Goal: Transaction & Acquisition: Subscribe to service/newsletter

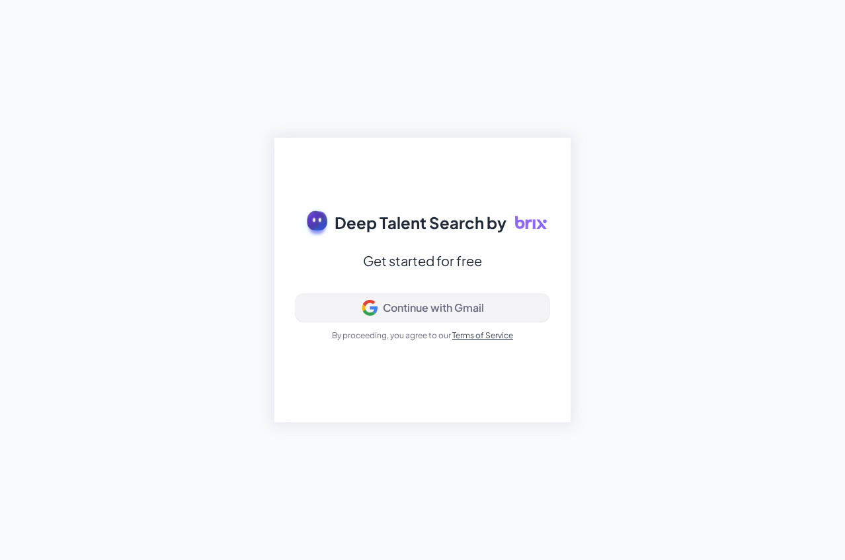
click at [455, 306] on div "Continue with Gmail" at bounding box center [433, 307] width 101 height 13
click at [364, 305] on icon at bounding box center [369, 303] width 13 height 7
click at [466, 314] on div "Continue with Gmail" at bounding box center [423, 308] width 232 height 16
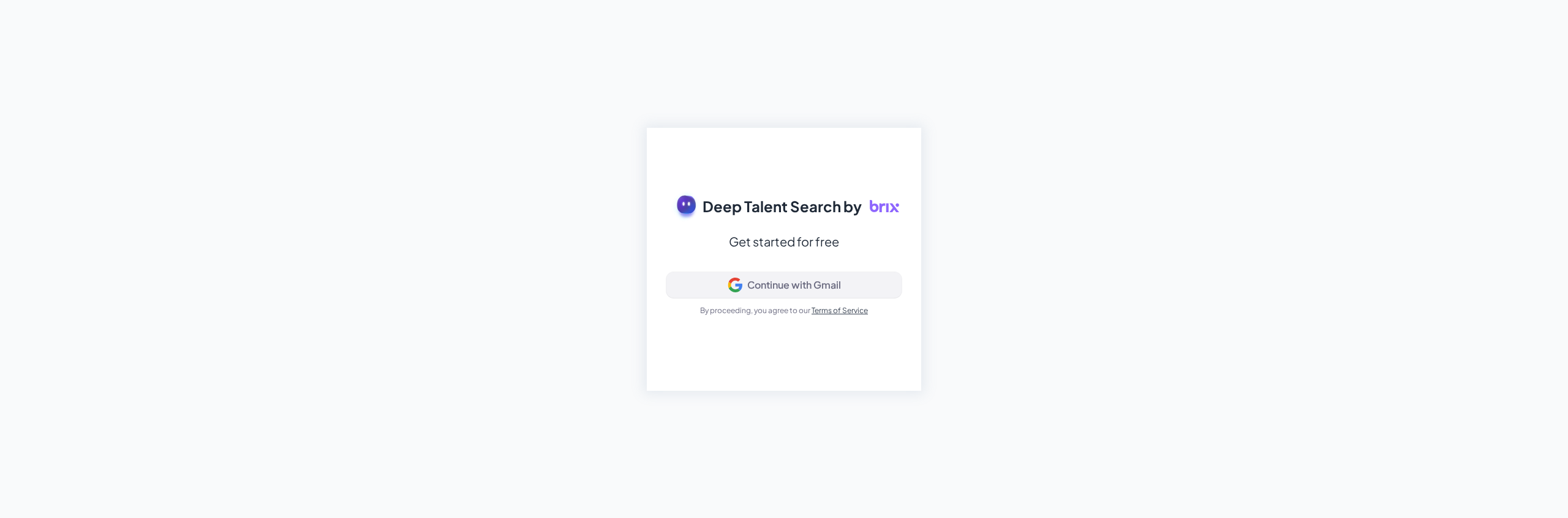
click at [740, 285] on icon at bounding box center [739, 286] width 7 height 6
click at [788, 274] on button "Continue with Gmail" at bounding box center [784, 285] width 235 height 26
click at [477, 368] on div "Deep Talent Search by Get started for free Continue with Gmail By proceeding, y…" at bounding box center [784, 259] width 1568 height 518
click at [765, 287] on div "Continue with Gmail" at bounding box center [793, 285] width 93 height 12
click at [496, 408] on div "Deep Talent Search by Get started for free Signing in... By proceeding, you agr…" at bounding box center [784, 259] width 1568 height 518
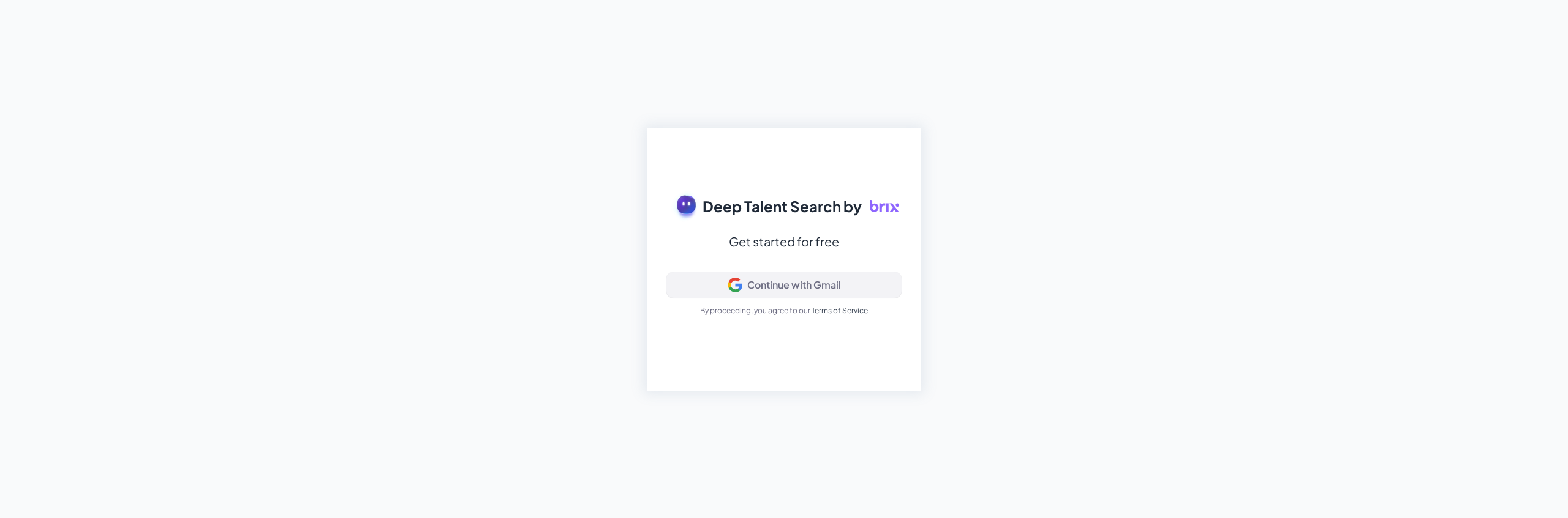
click at [723, 281] on div "Continue with Gmail" at bounding box center [784, 285] width 215 height 15
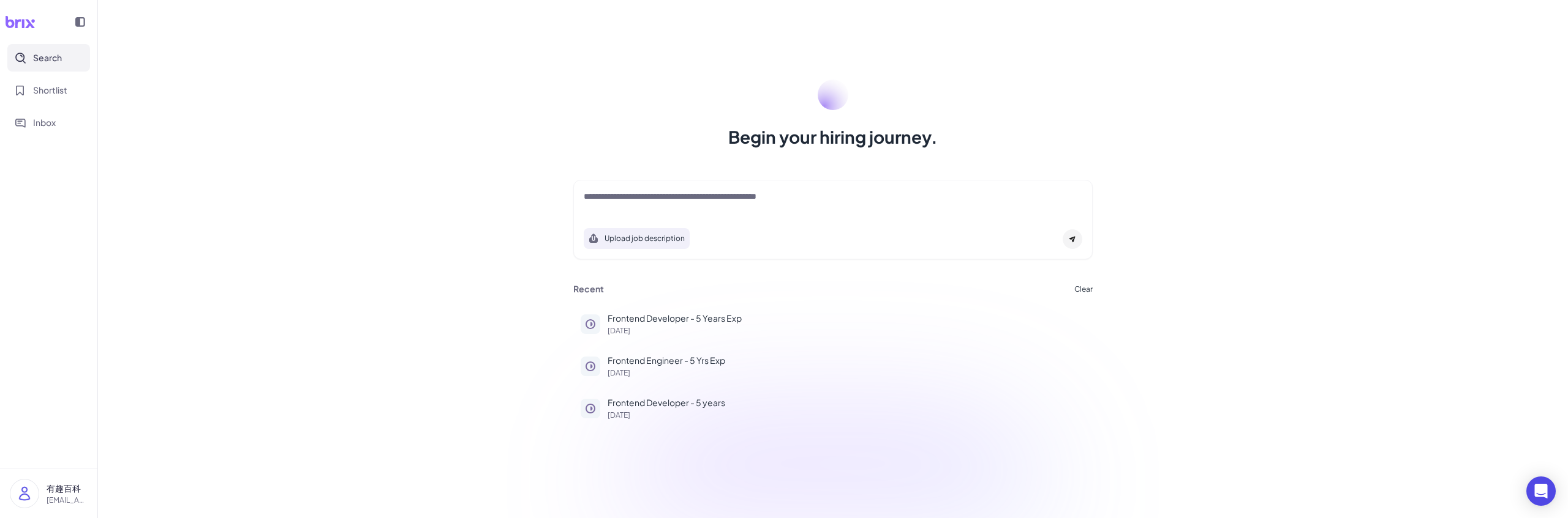
click at [43, 495] on div "有趣百科 youqu272@gmail.com" at bounding box center [49, 494] width 78 height 30
click at [108, 447] on div "My Account" at bounding box center [121, 455] width 136 height 27
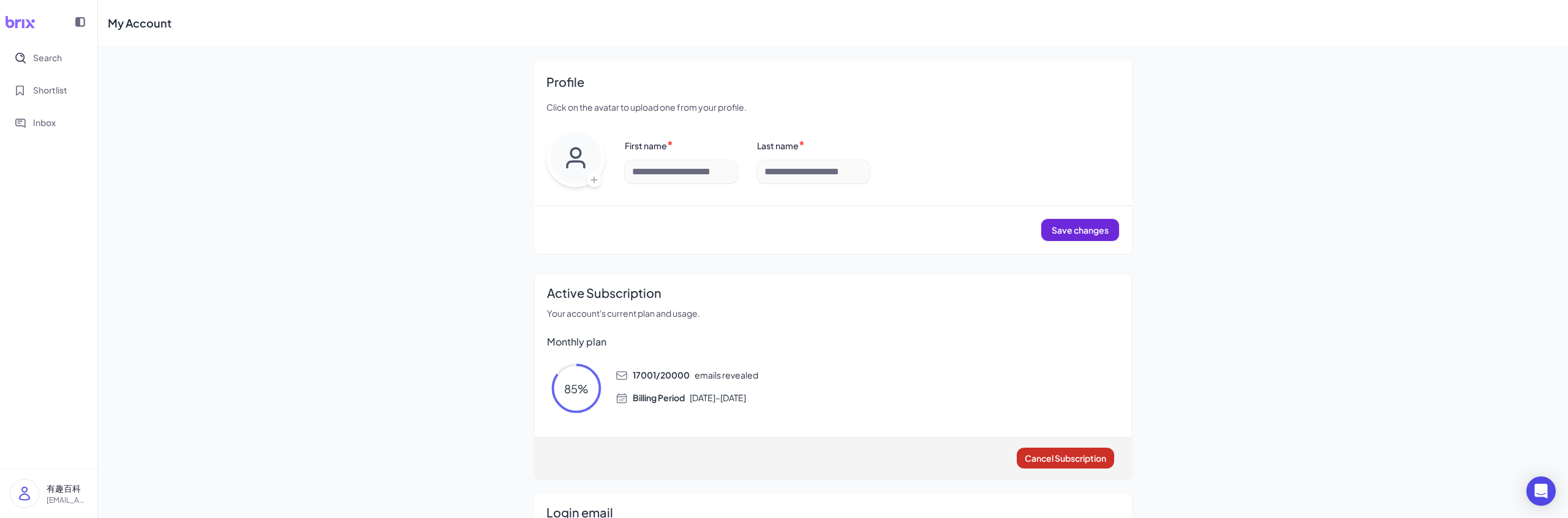
click at [1052, 462] on span "Cancel Subscription" at bounding box center [1065, 459] width 81 height 11
click at [67, 496] on p "[EMAIL_ADDRESS][DOMAIN_NAME]" at bounding box center [67, 500] width 41 height 11
click at [433, 499] on div "My Account Profile Click on the avatar to upload one from your profile. First n…" at bounding box center [833, 315] width 1470 height 632
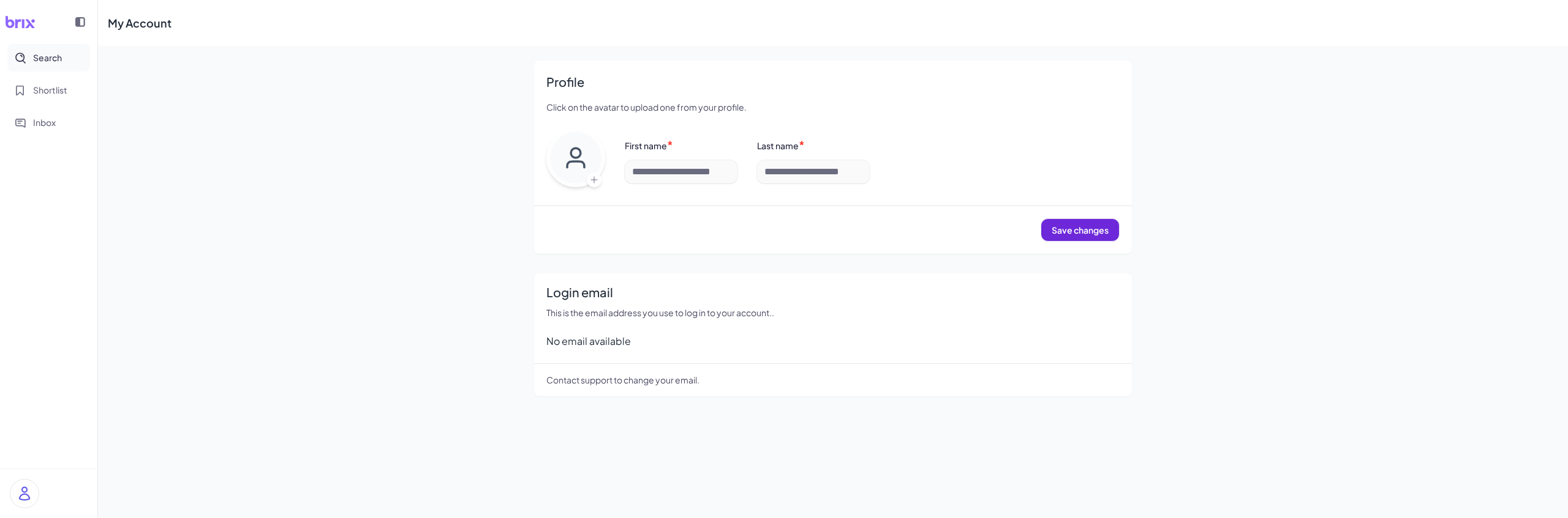
click at [52, 60] on span "Search" at bounding box center [47, 58] width 29 height 13
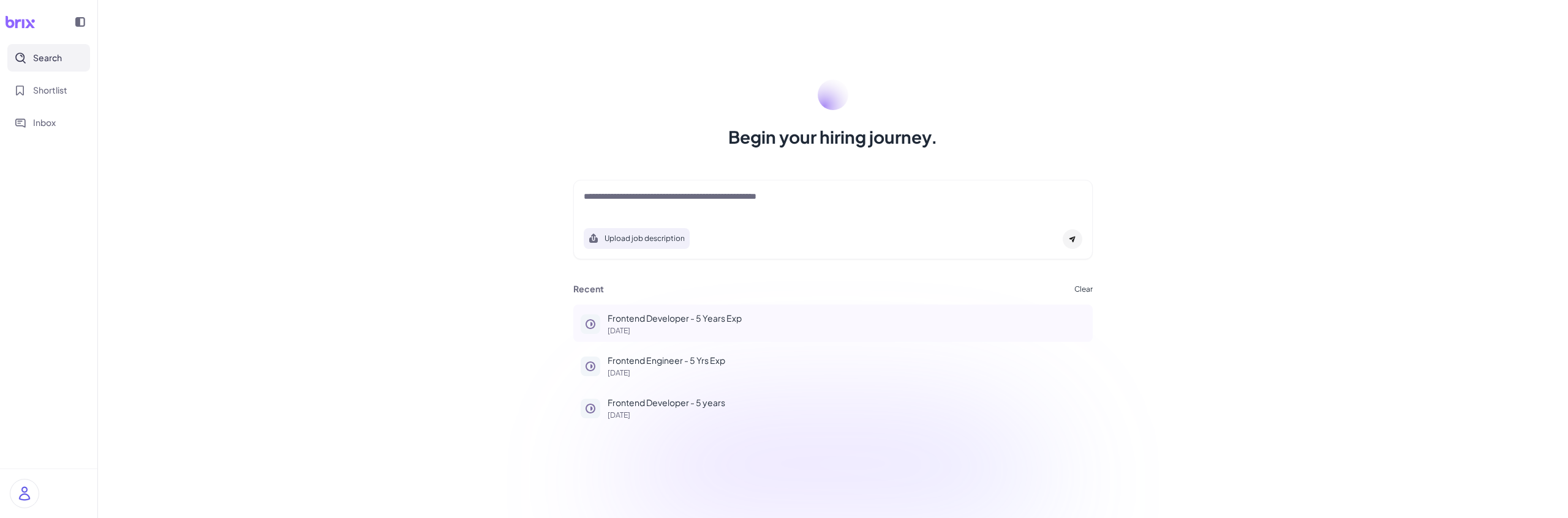
click at [642, 324] on p "Frontend Developer - 5 Years Exp" at bounding box center [846, 318] width 478 height 13
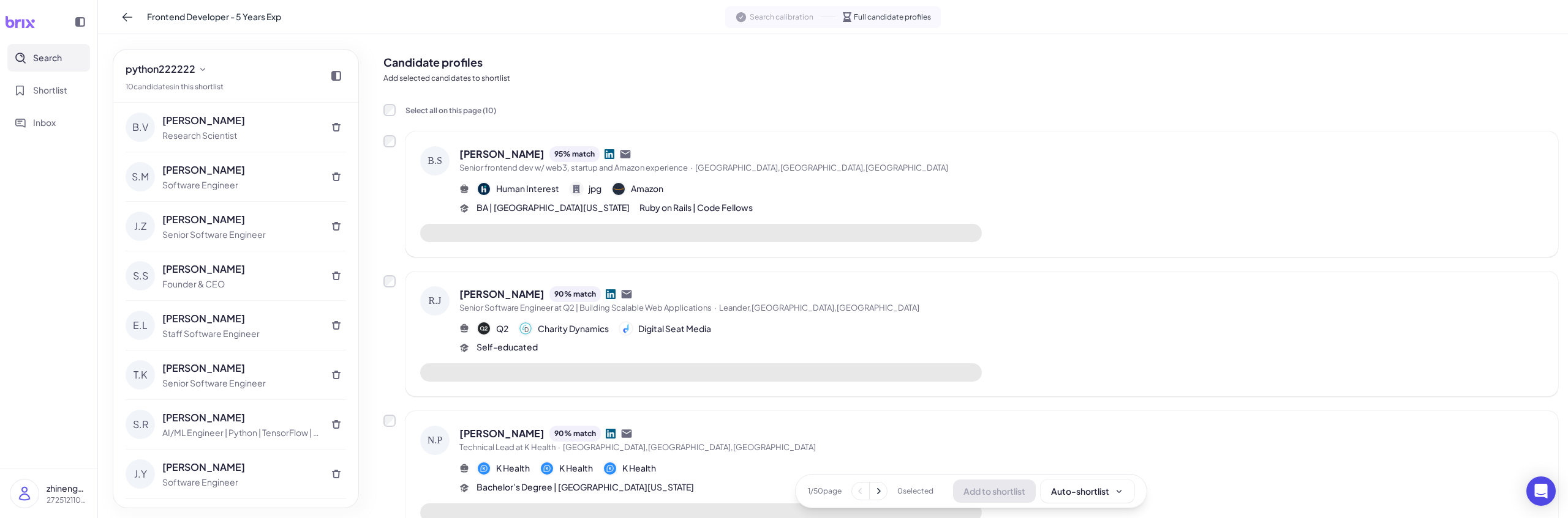
click at [53, 503] on p "2725121109 单人企业" at bounding box center [67, 500] width 41 height 11
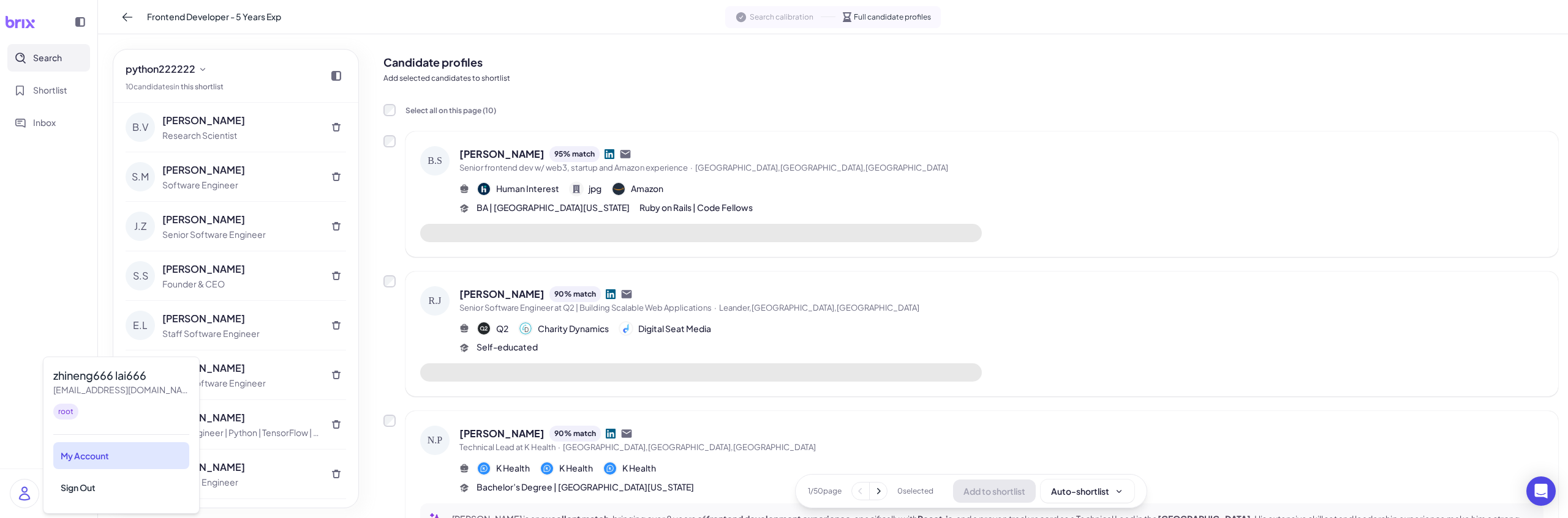
click at [123, 458] on div "My Account" at bounding box center [121, 455] width 136 height 27
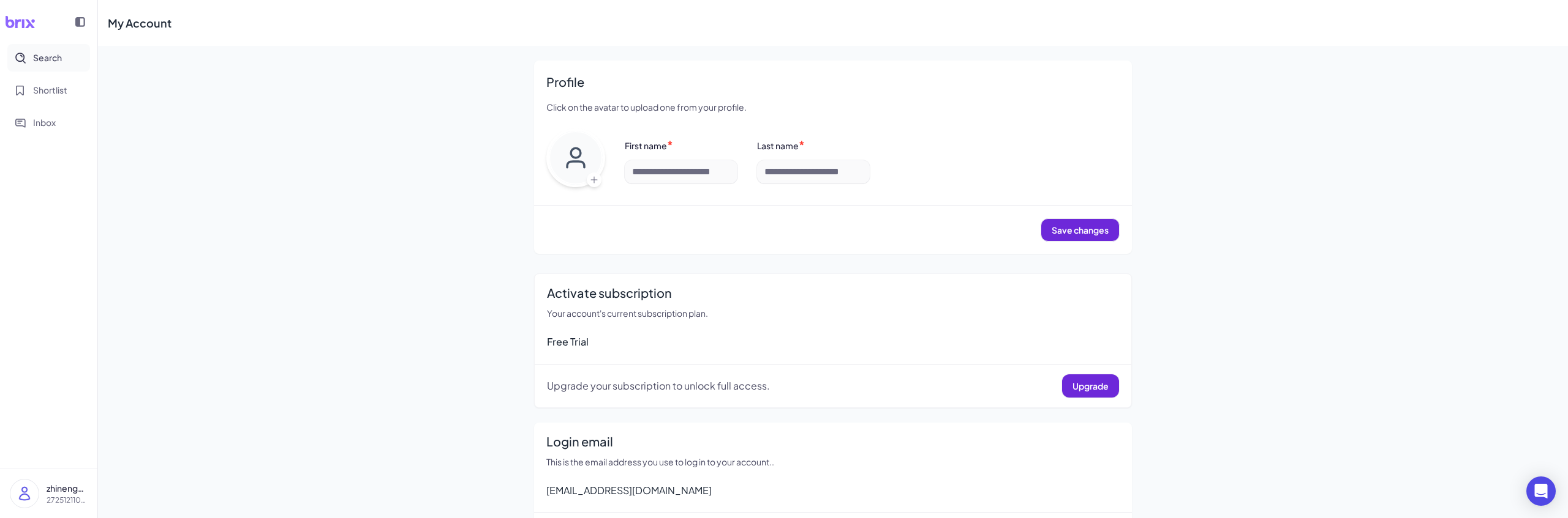
click at [64, 63] on button "Search" at bounding box center [48, 58] width 82 height 28
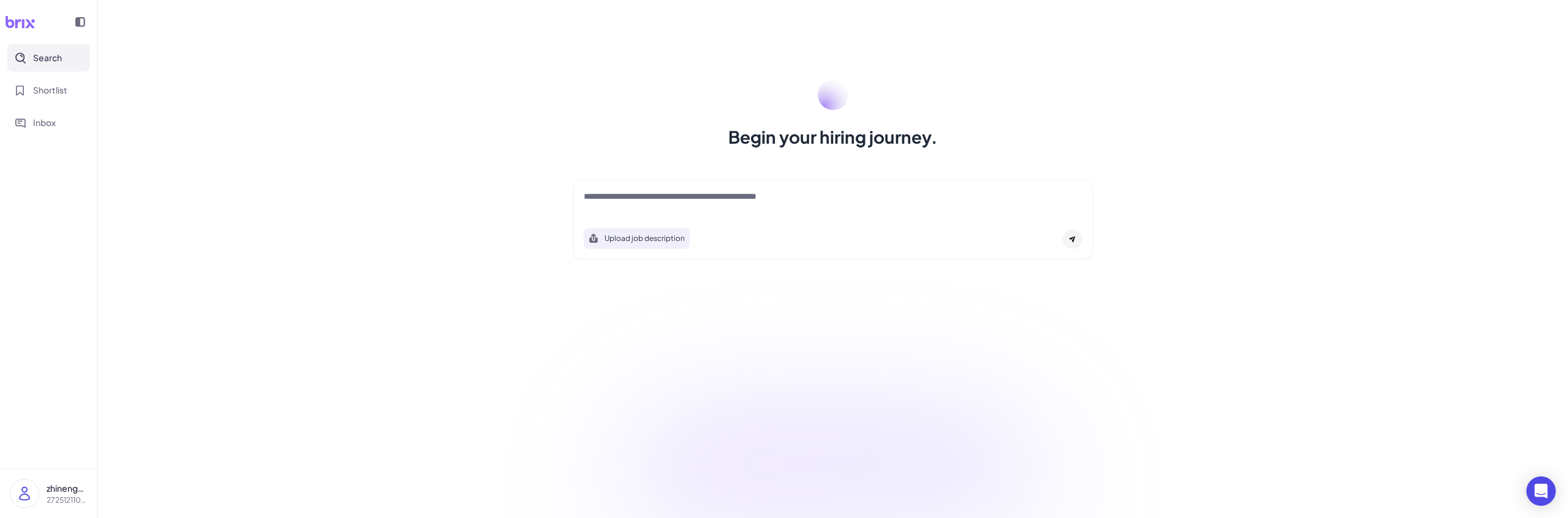
click at [632, 211] on div at bounding box center [832, 203] width 498 height 24
click at [643, 198] on textarea at bounding box center [832, 198] width 498 height 15
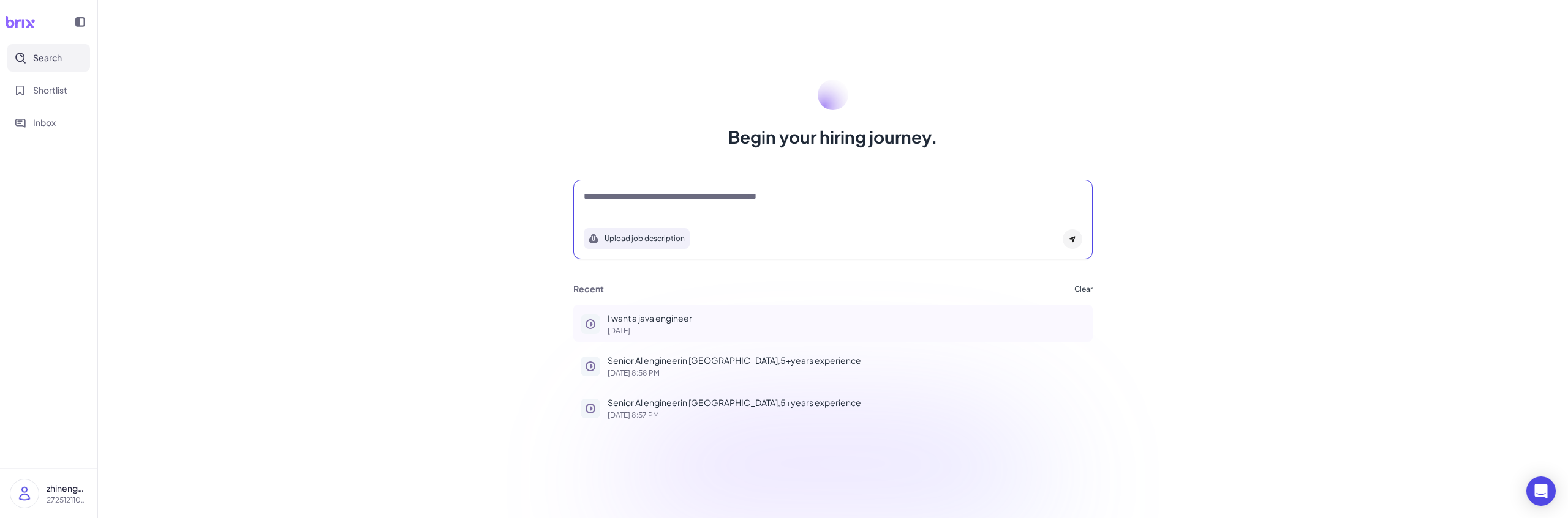
click at [647, 328] on p "28 days ago" at bounding box center [846, 331] width 478 height 7
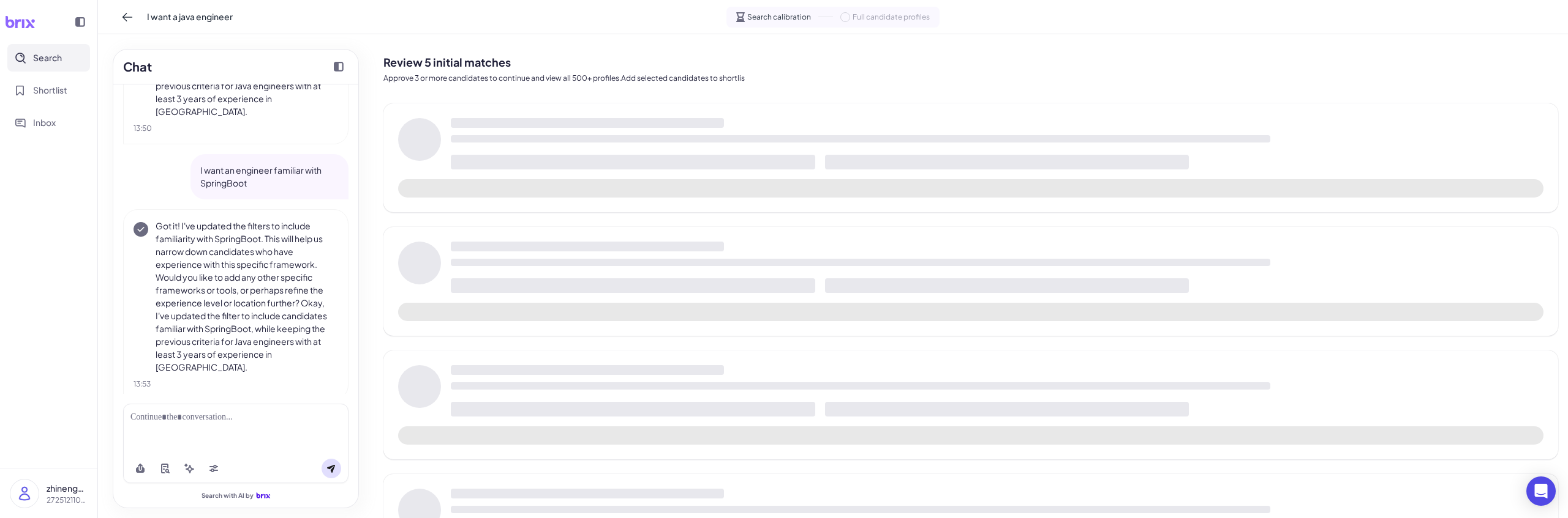
scroll to position [696, 0]
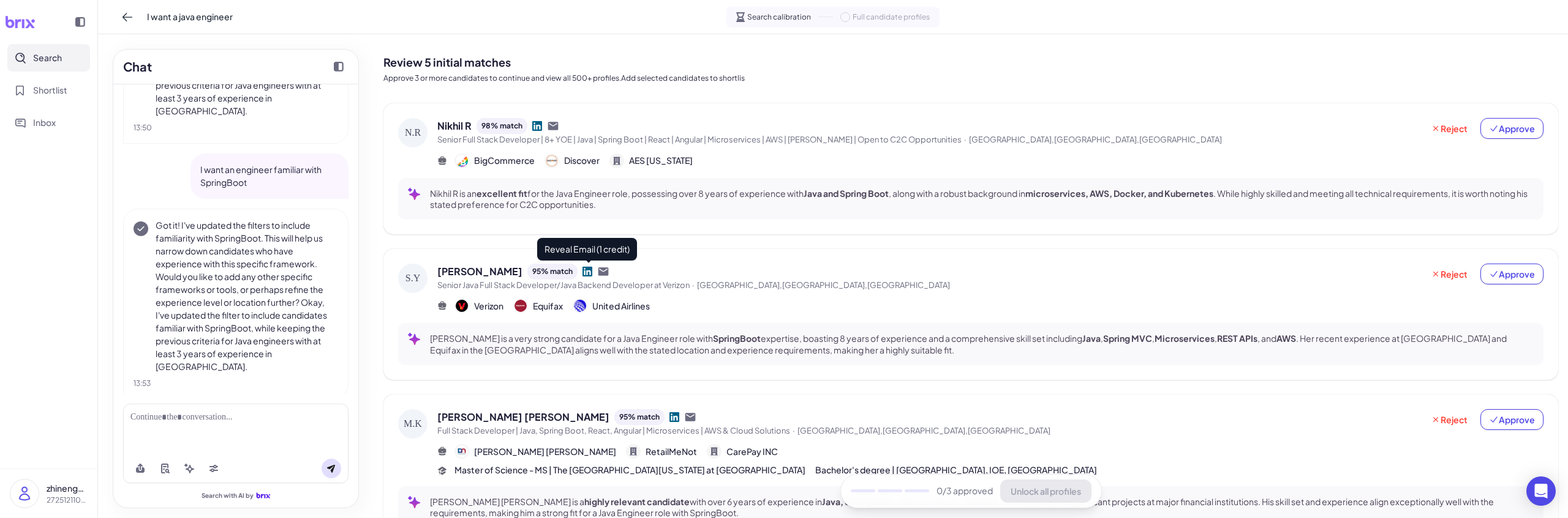
click at [597, 271] on icon at bounding box center [603, 271] width 12 height 12
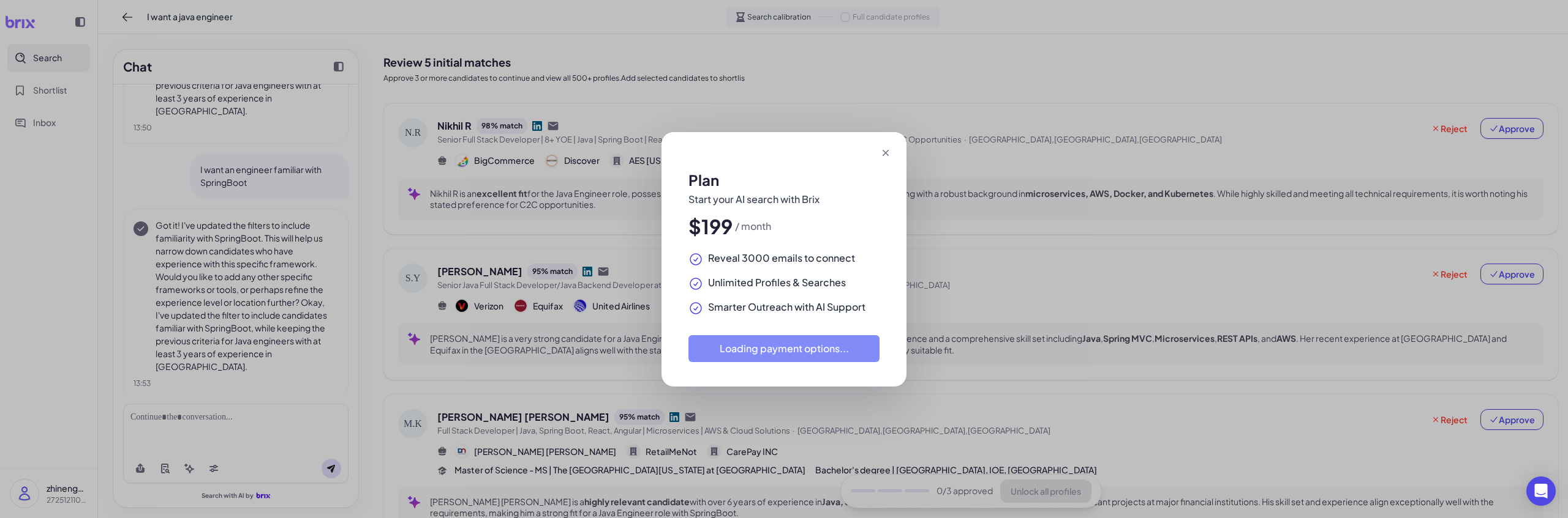
click at [1042, 203] on div "Plan Start your AI search with Brix $199 / month Reveal 3000 emails to connect …" at bounding box center [784, 259] width 1568 height 518
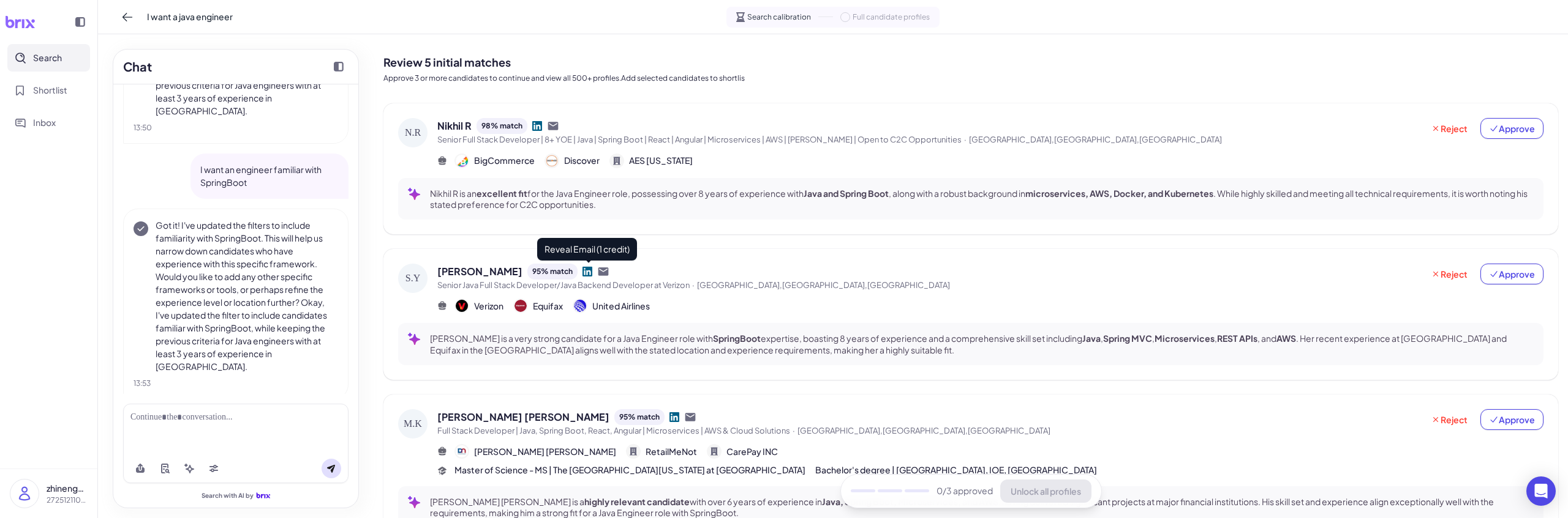
click at [597, 271] on icon at bounding box center [603, 271] width 12 height 12
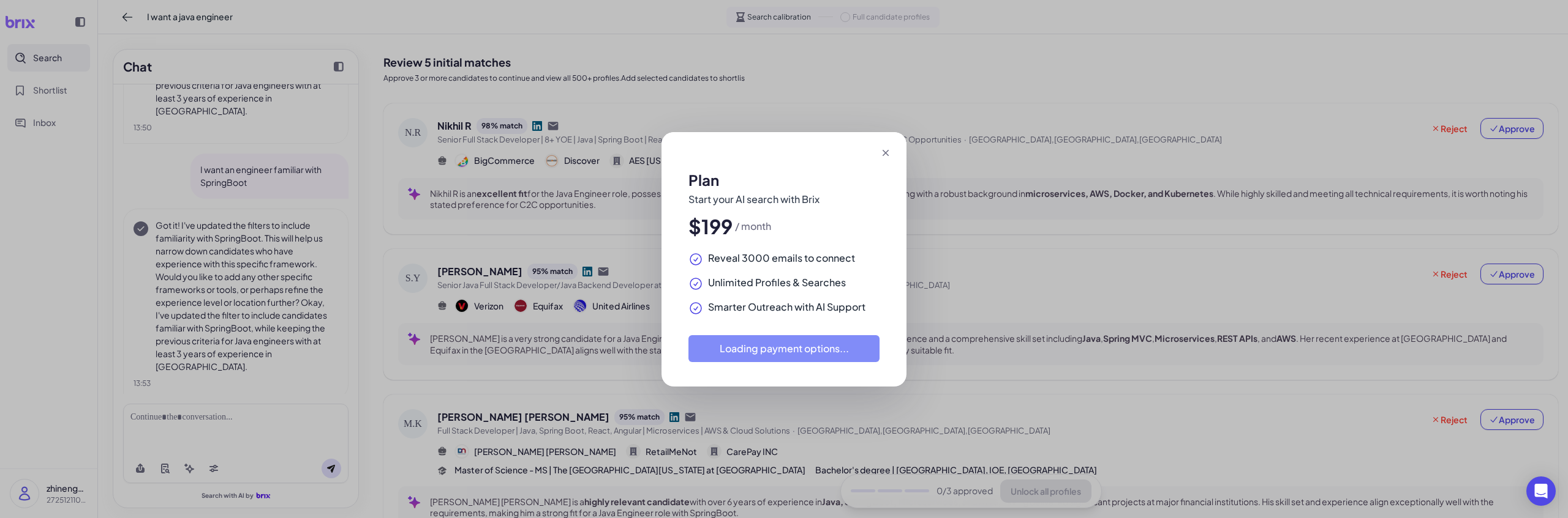
click at [556, 364] on div "Plan Start your AI search with Brix $199 / month Reveal 3000 emails to connect …" at bounding box center [784, 259] width 1568 height 518
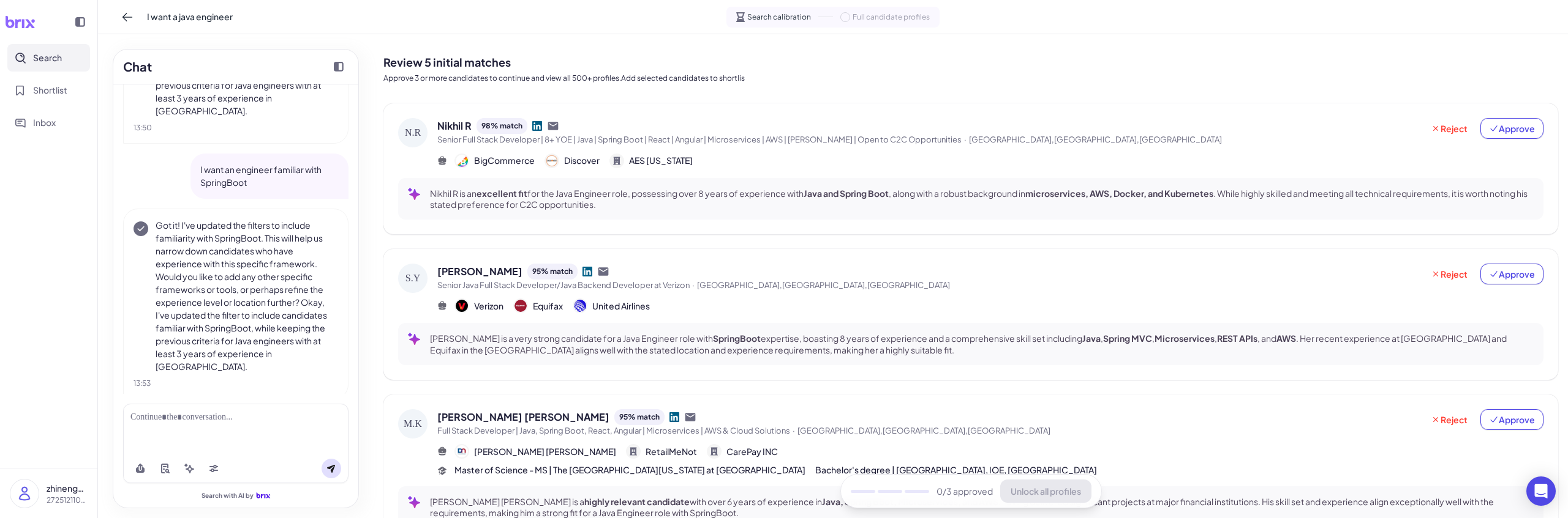
click at [623, 426] on span "Full Stack Developer | Java, Spring Boot, React, Angular | Microservices | AWS …" at bounding box center [929, 431] width 985 height 12
click at [684, 412] on icon at bounding box center [690, 417] width 12 height 12
click at [557, 127] on icon at bounding box center [553, 126] width 10 height 8
click at [554, 126] on icon at bounding box center [553, 126] width 10 height 8
click at [558, 126] on icon at bounding box center [553, 126] width 12 height 12
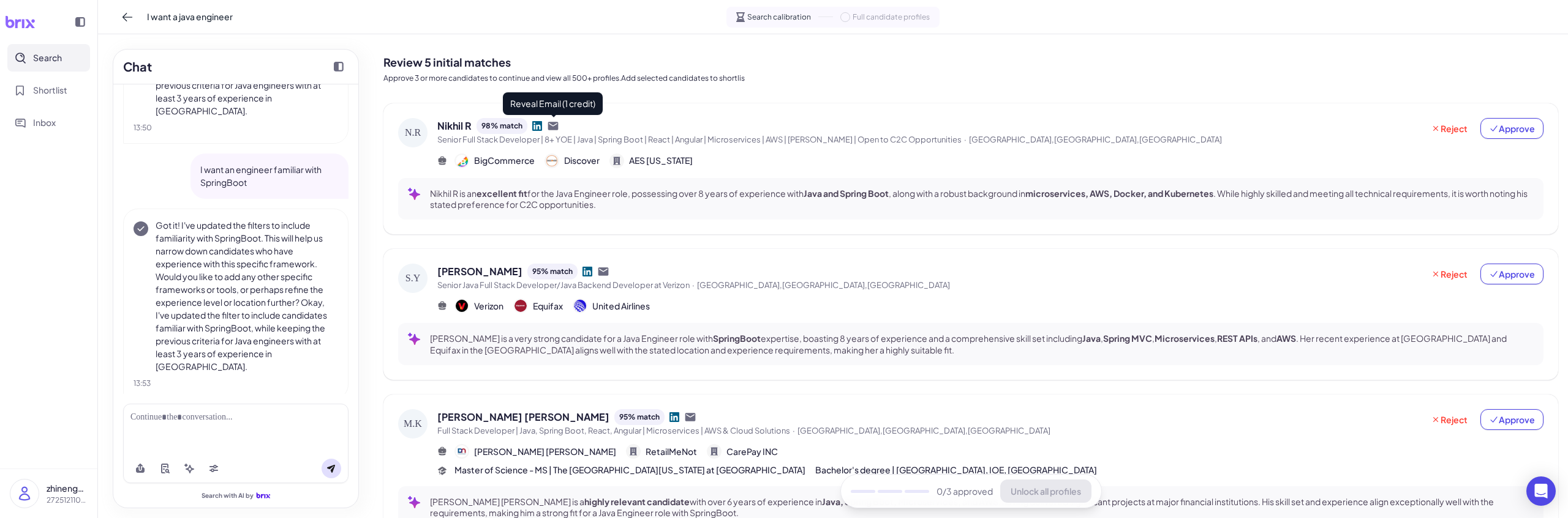
click at [554, 126] on icon at bounding box center [553, 126] width 12 height 12
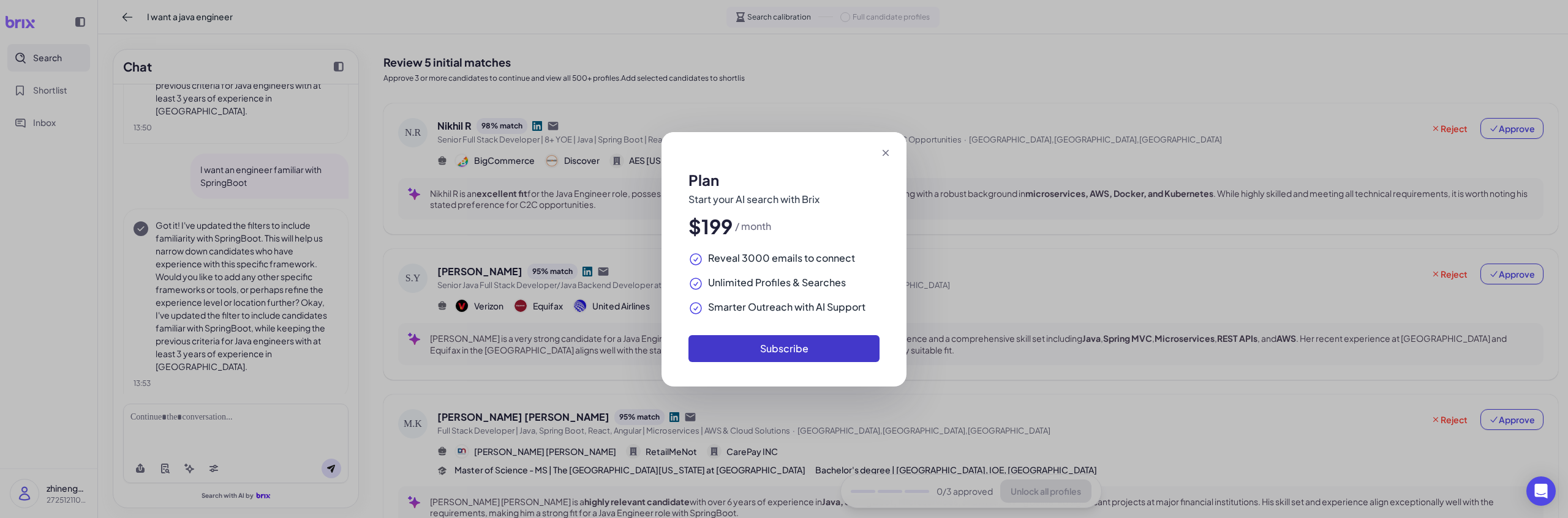
click at [764, 353] on button "Subscribe" at bounding box center [784, 349] width 191 height 27
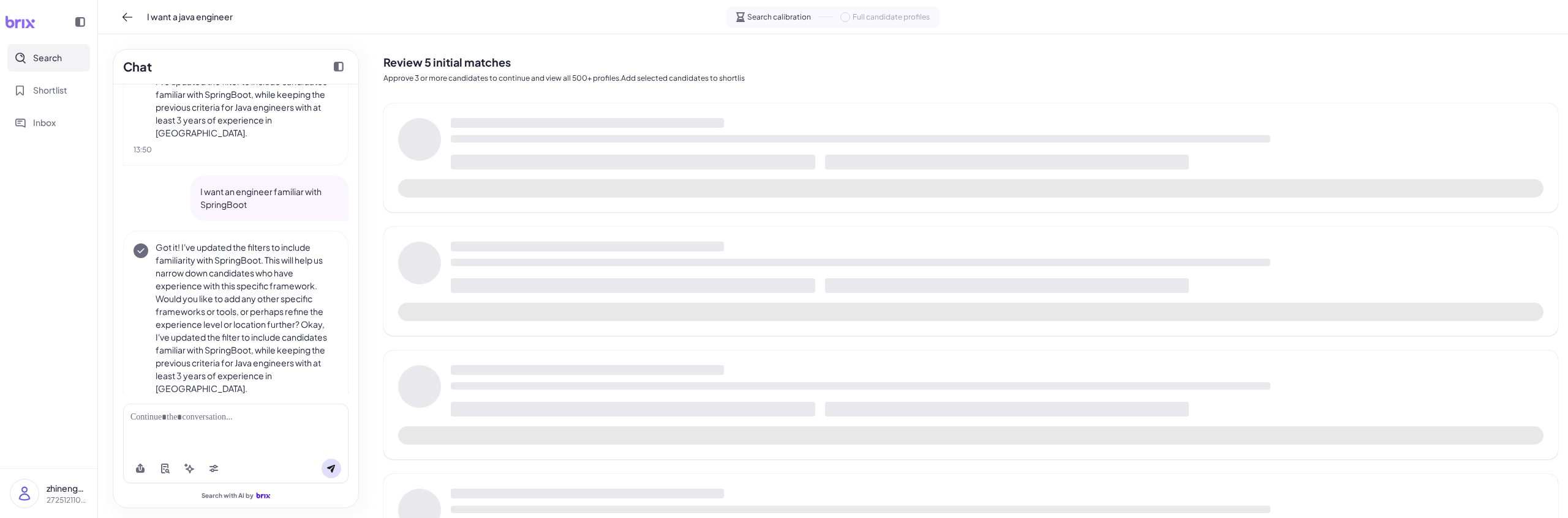
scroll to position [696, 0]
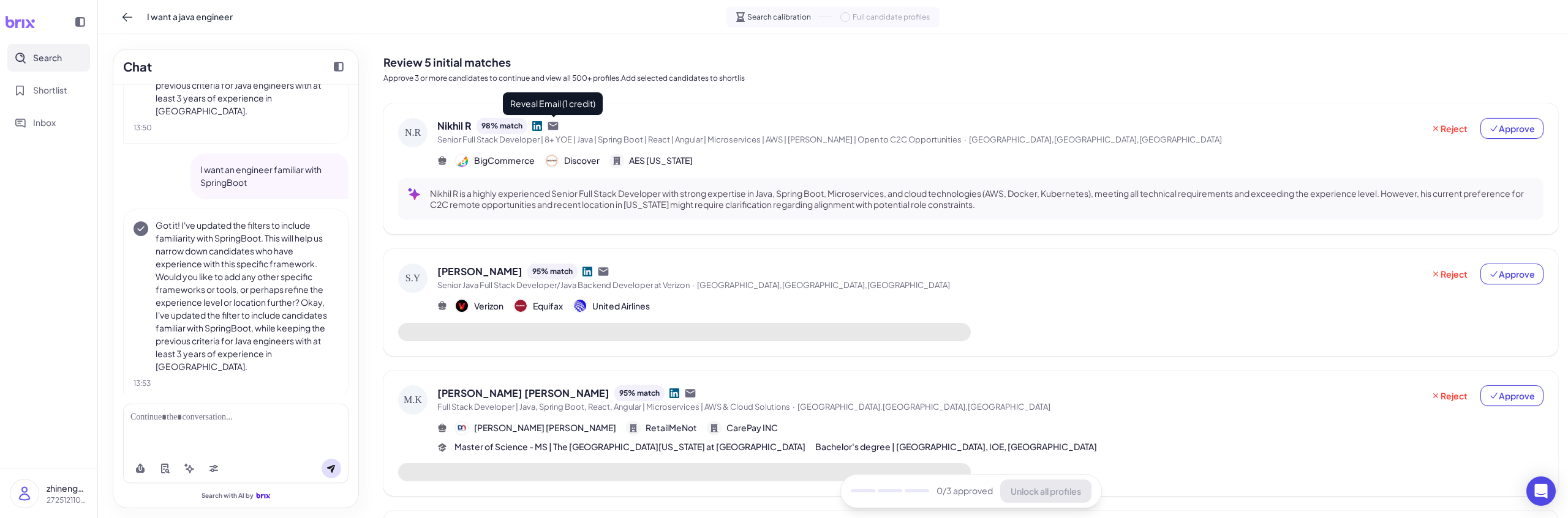
click at [555, 125] on icon at bounding box center [553, 126] width 10 height 8
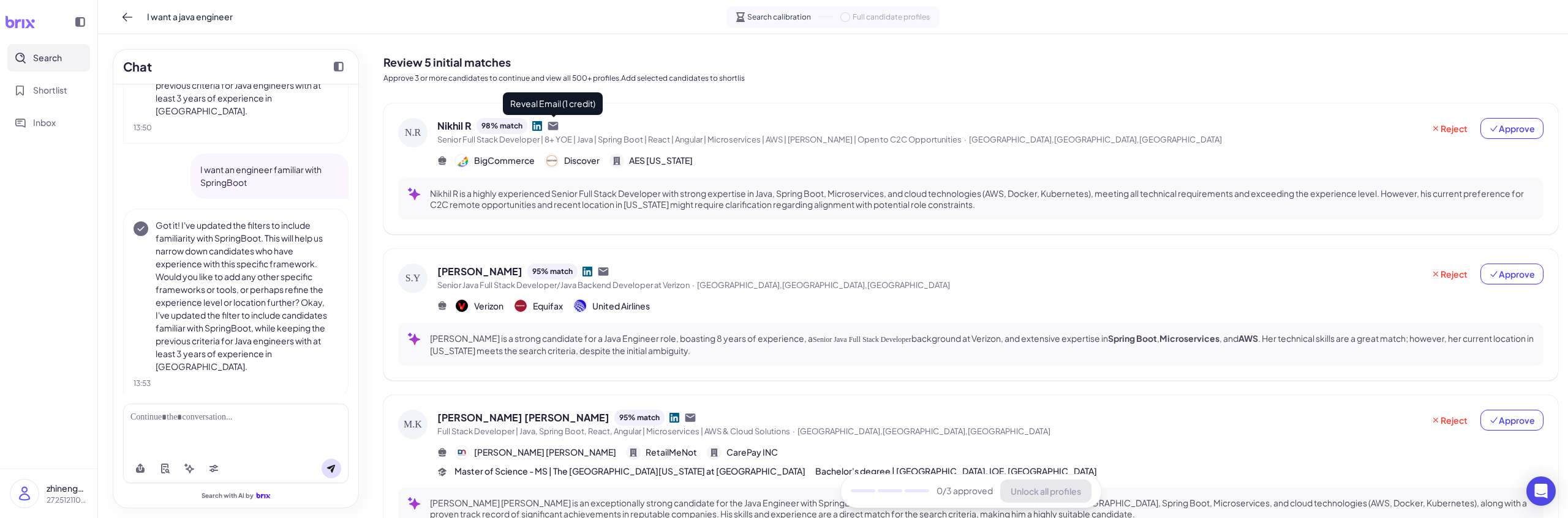
click at [554, 130] on icon at bounding box center [553, 126] width 10 height 8
click at [556, 126] on icon at bounding box center [553, 126] width 10 height 8
click at [553, 129] on icon at bounding box center [553, 126] width 10 height 8
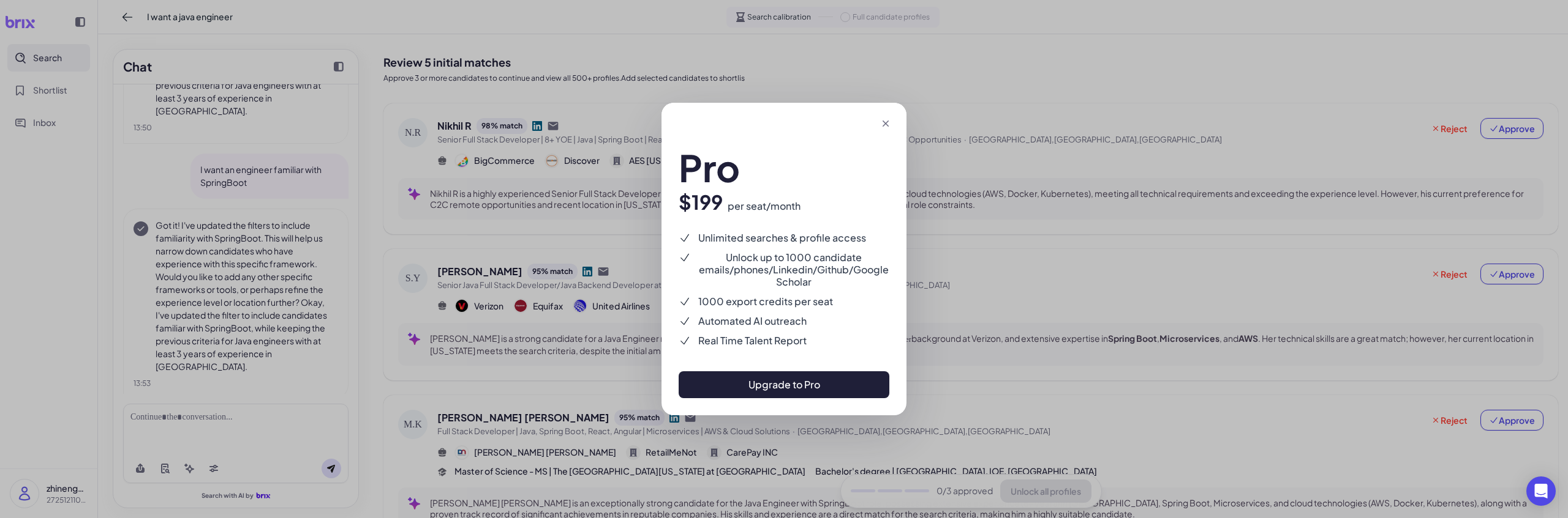
click at [708, 161] on h2 "Pro" at bounding box center [784, 167] width 211 height 37
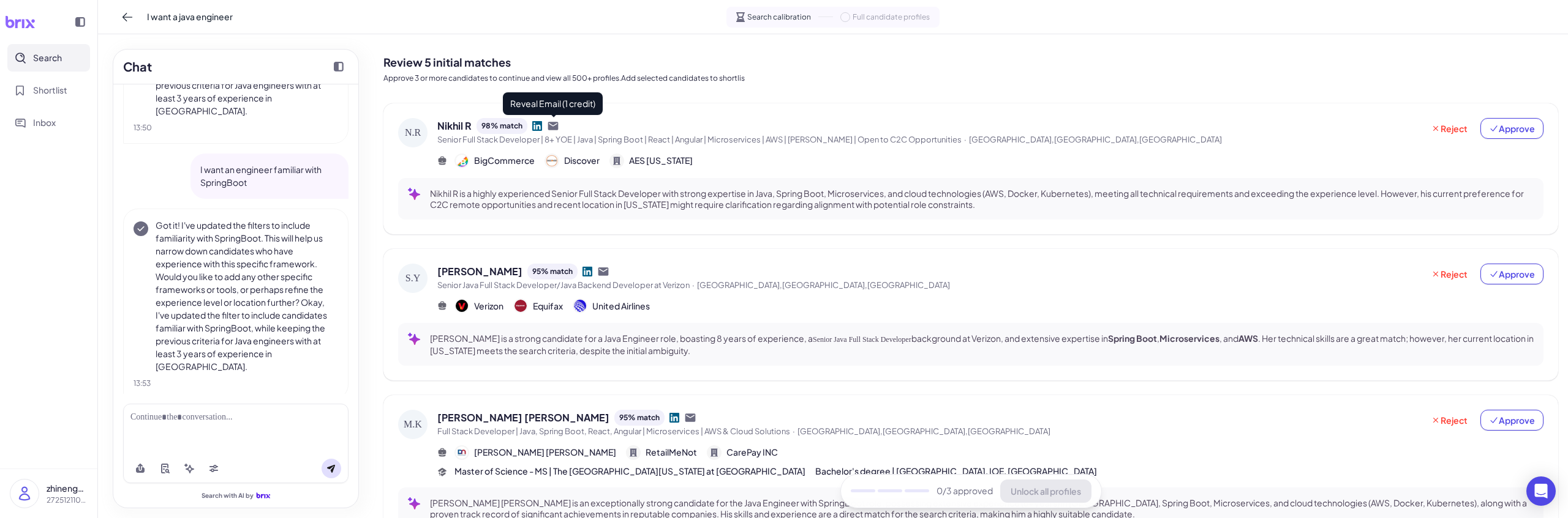
click at [553, 123] on icon at bounding box center [553, 126] width 10 height 8
click at [548, 130] on icon at bounding box center [553, 126] width 10 height 8
click at [554, 126] on icon at bounding box center [553, 126] width 12 height 12
click at [549, 127] on icon at bounding box center [553, 126] width 10 height 8
click at [547, 127] on icon at bounding box center [553, 126] width 12 height 12
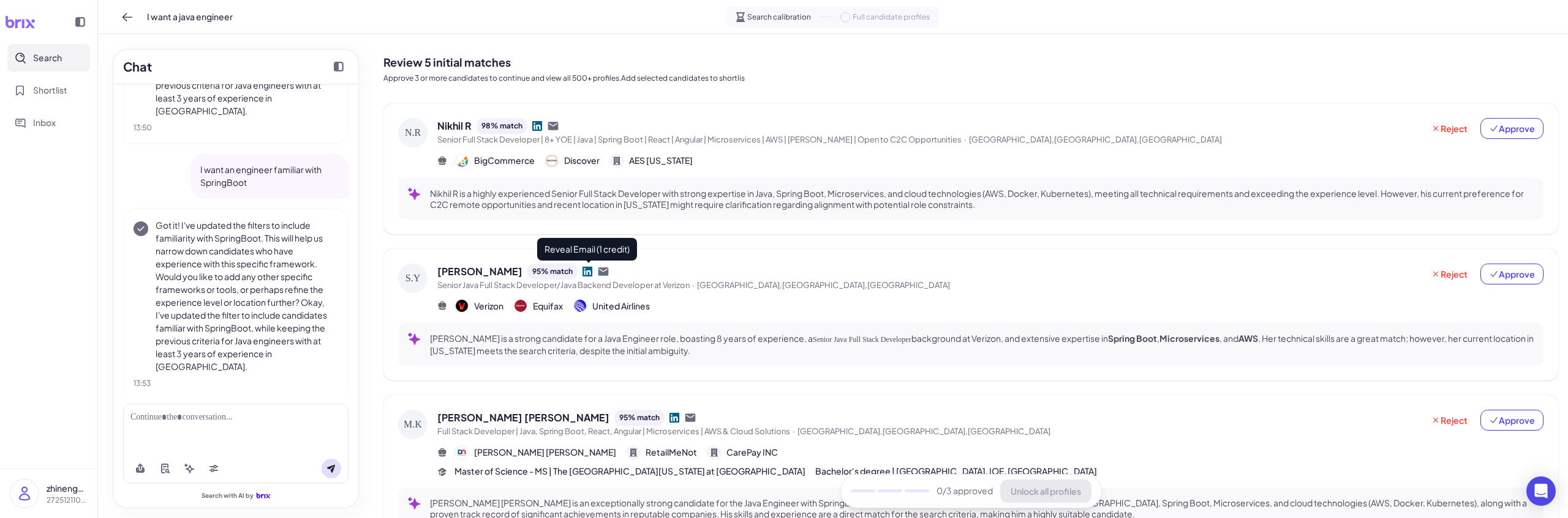
click at [598, 271] on icon at bounding box center [603, 271] width 10 height 8
click at [553, 120] on icon at bounding box center [553, 126] width 12 height 12
click at [550, 130] on icon at bounding box center [553, 126] width 10 height 8
click at [550, 122] on icon at bounding box center [553, 126] width 10 height 8
click at [554, 124] on icon at bounding box center [553, 126] width 10 height 8
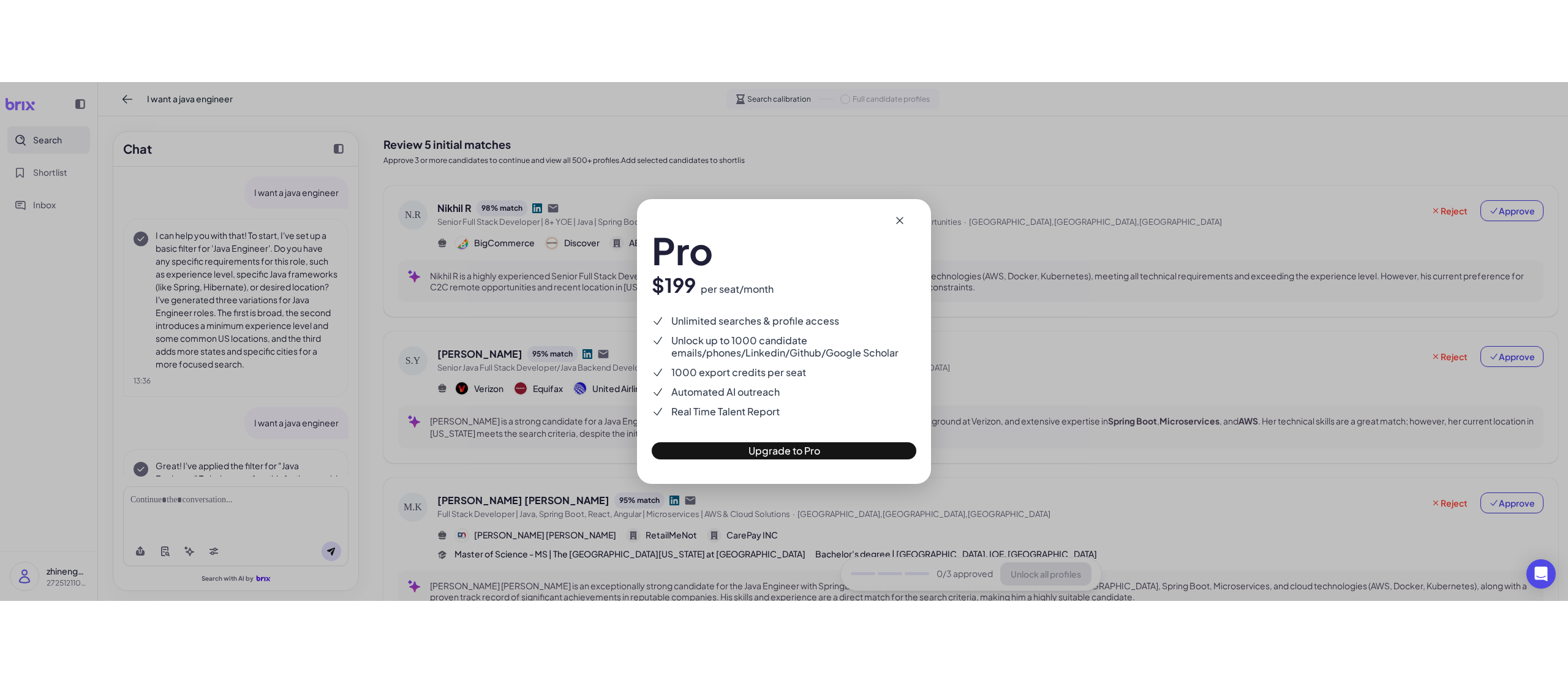
scroll to position [696, 0]
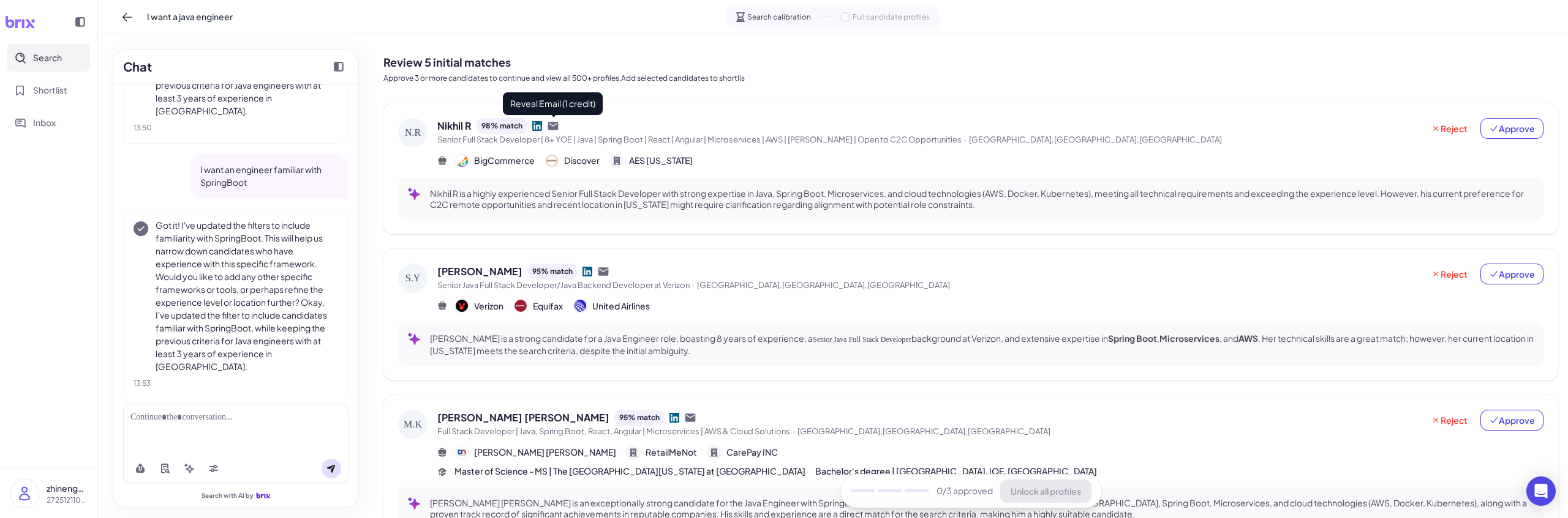
click at [557, 130] on icon at bounding box center [553, 126] width 10 height 8
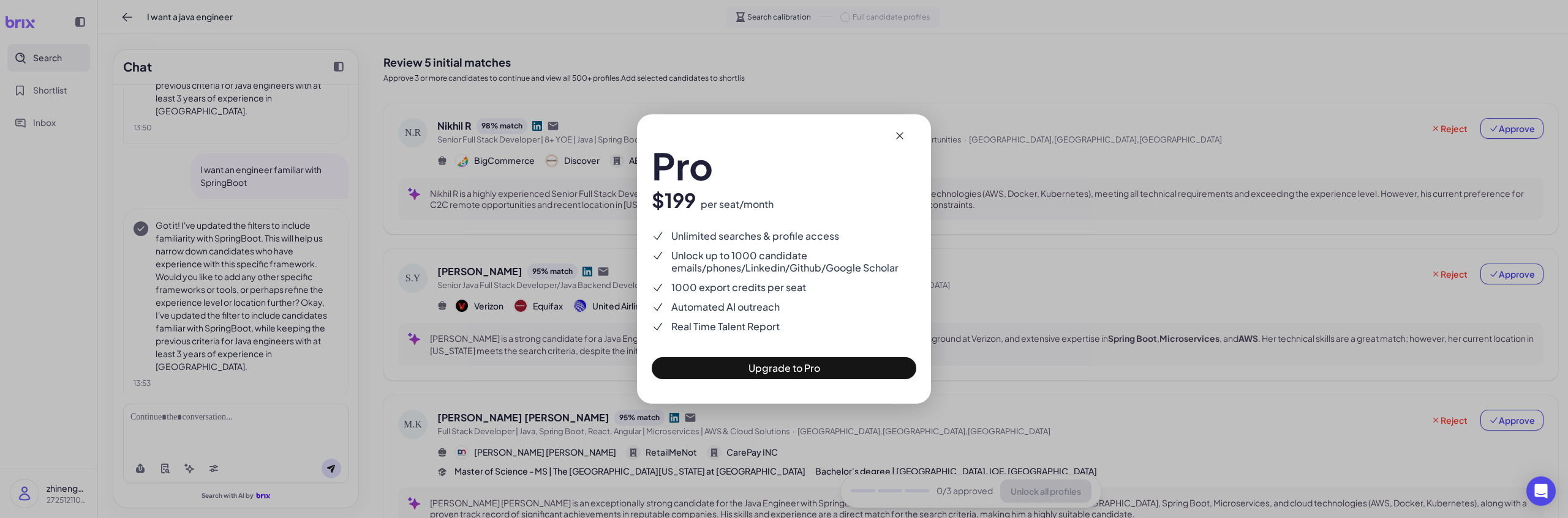
click at [384, 353] on div "Pro $199 per seat/month Unlimited searches & profile access Unlock up to 1000 c…" at bounding box center [784, 259] width 1568 height 518
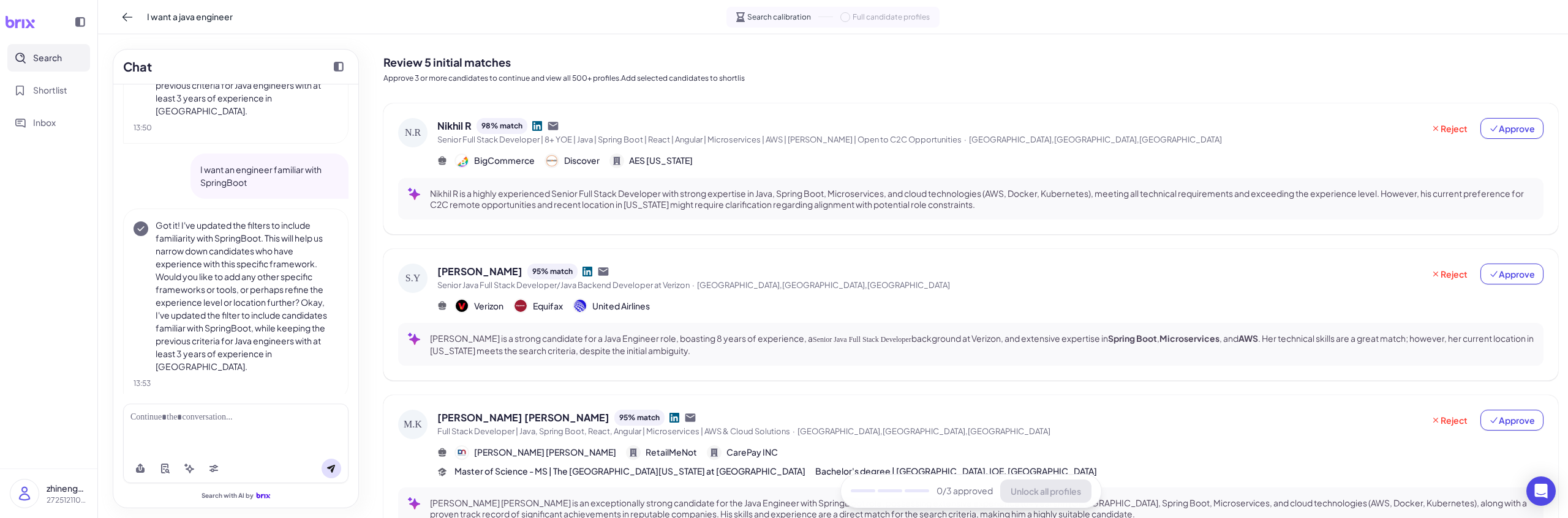
click at [553, 120] on icon at bounding box center [553, 126] width 12 height 12
click at [551, 127] on icon at bounding box center [553, 126] width 10 height 8
click at [553, 122] on icon at bounding box center [553, 126] width 12 height 12
click at [553, 124] on icon at bounding box center [553, 126] width 10 height 8
click at [753, 253] on span "Unlock up to 1000 candidate emails/phones/Linkedin/Github/Google Scholar" at bounding box center [792, 264] width 232 height 23
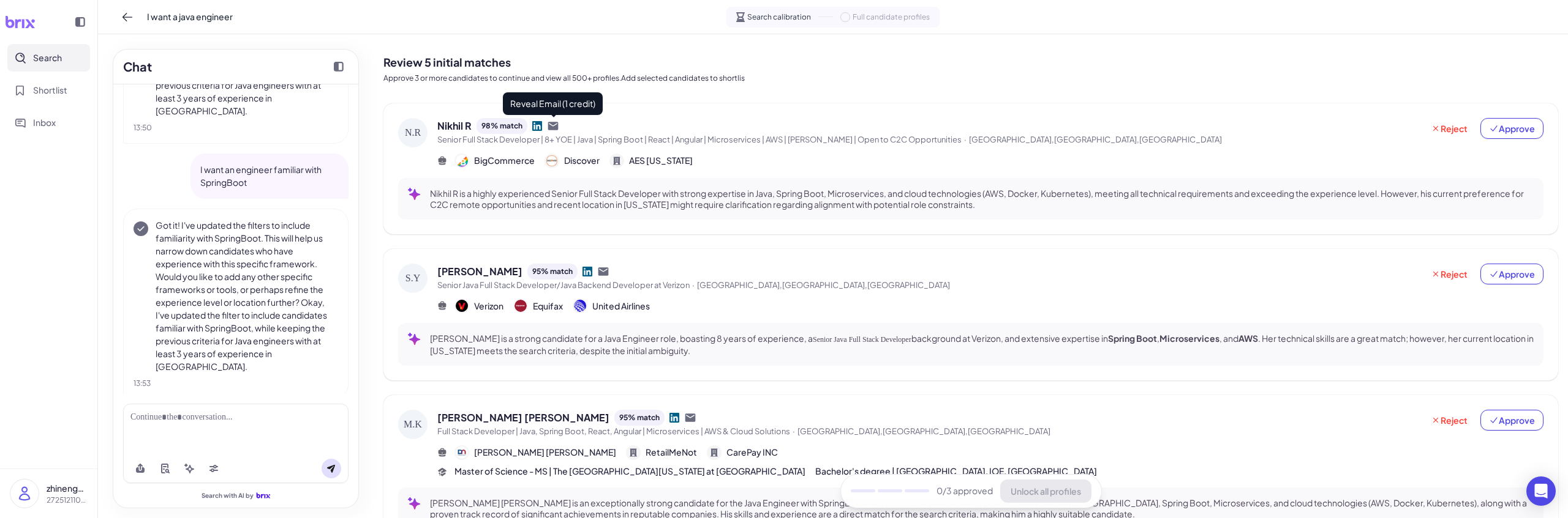
click at [549, 130] on icon at bounding box center [553, 126] width 10 height 8
click at [549, 120] on icon at bounding box center [553, 126] width 12 height 12
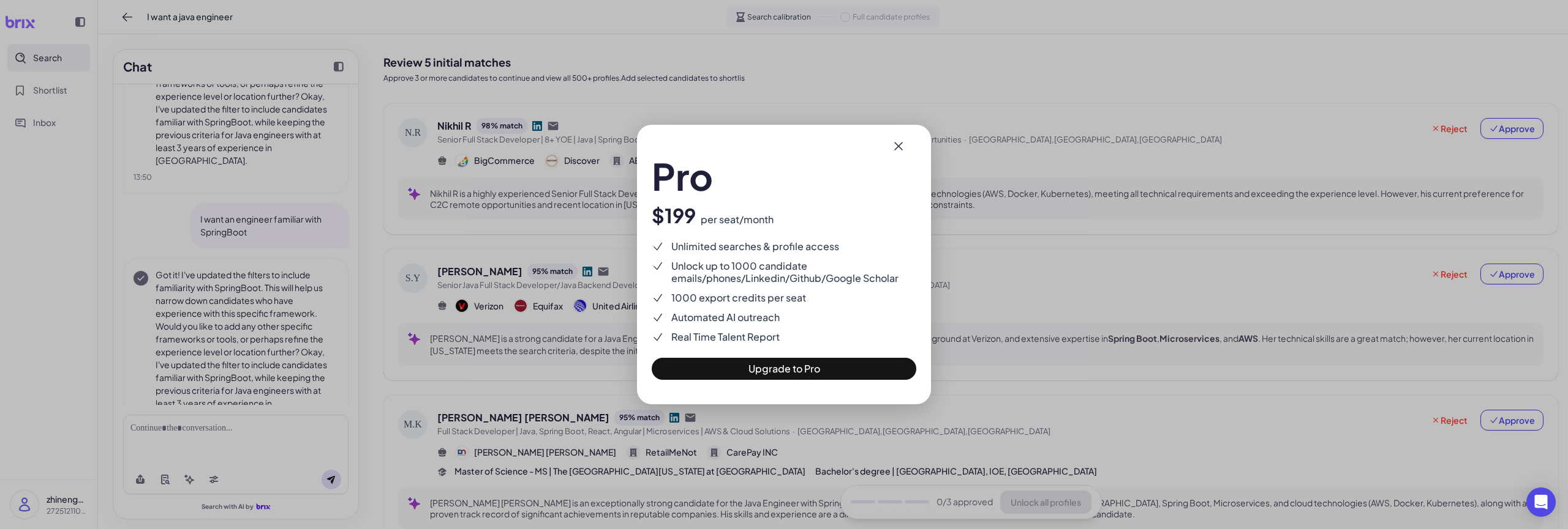
scroll to position [684, 0]
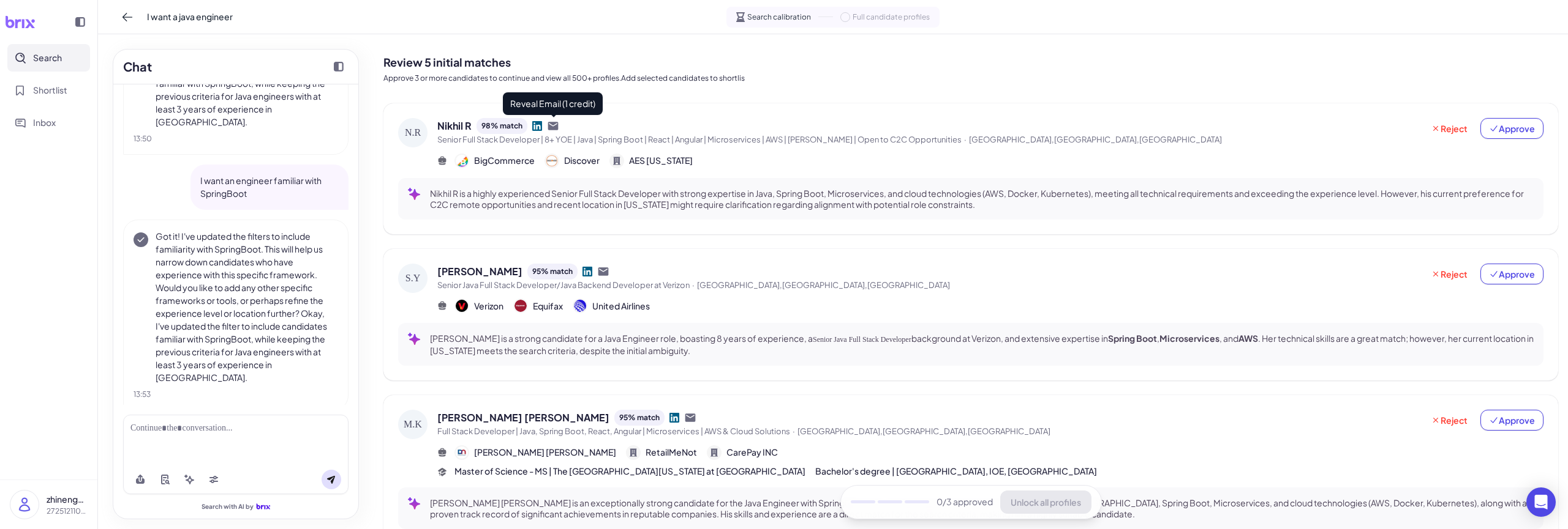
click at [554, 129] on icon at bounding box center [553, 126] width 10 height 8
click at [551, 129] on icon at bounding box center [553, 126] width 10 height 8
click at [556, 246] on div "N.R Nikhil R 98 % match Senior Full Stack Developer | 8+ YOE | Java | Spring Bo…" at bounding box center [970, 487] width 1175 height 768
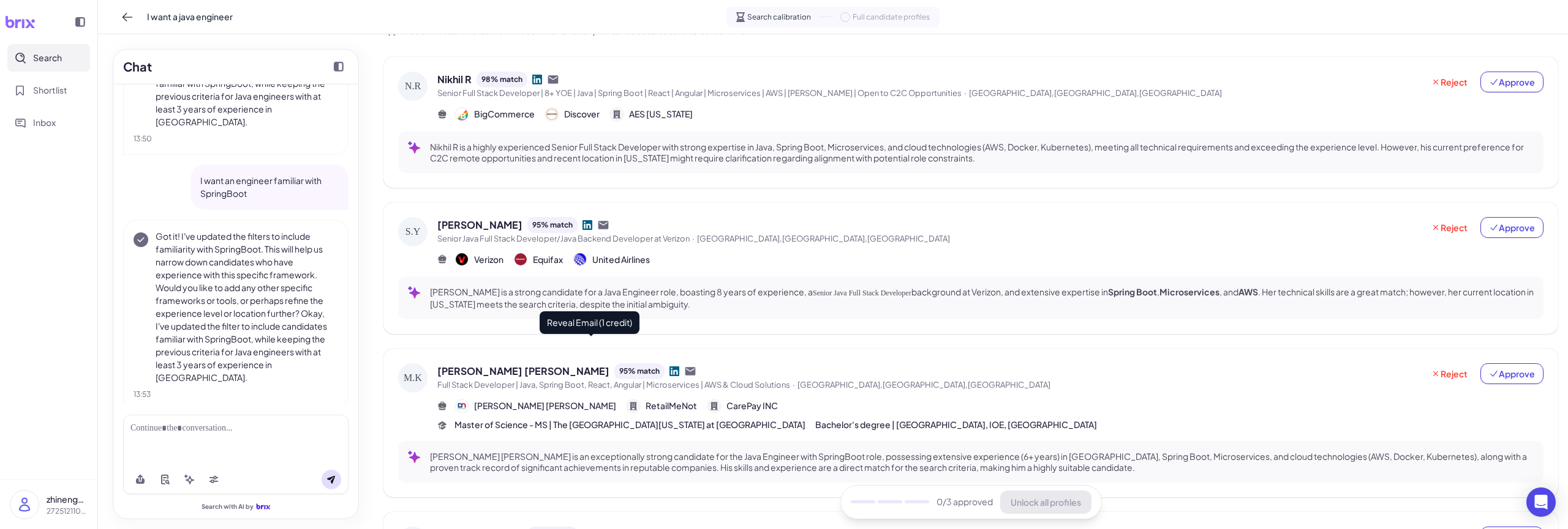
scroll to position [0, 0]
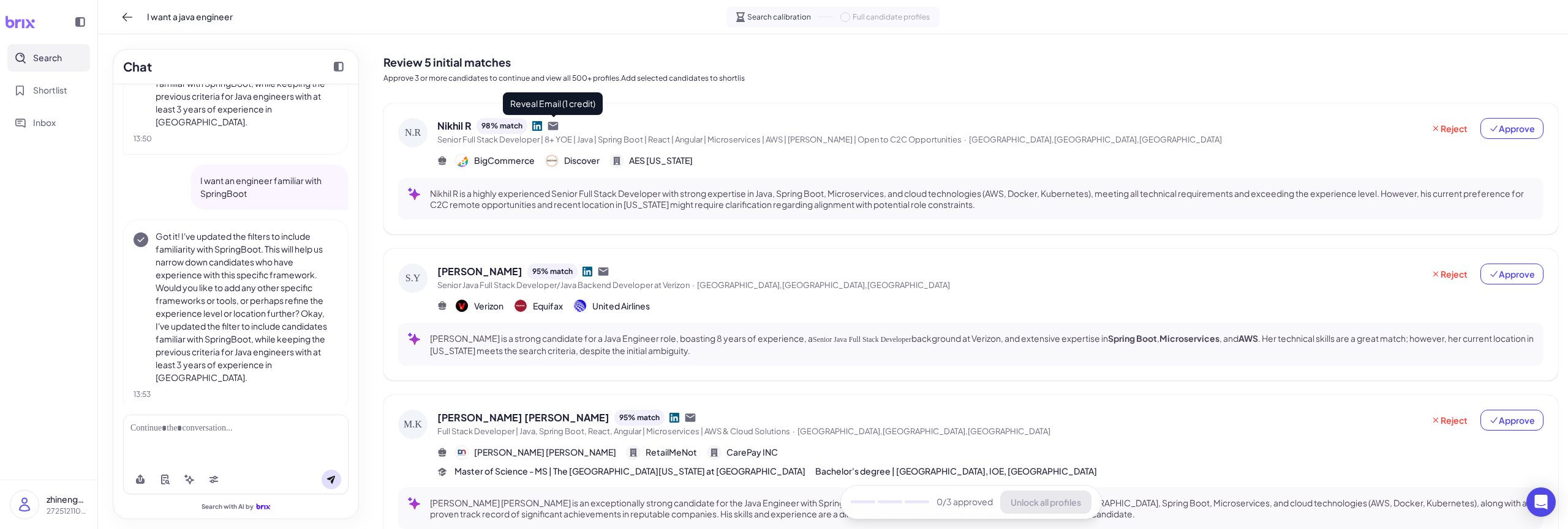
click at [556, 128] on icon at bounding box center [553, 126] width 10 height 8
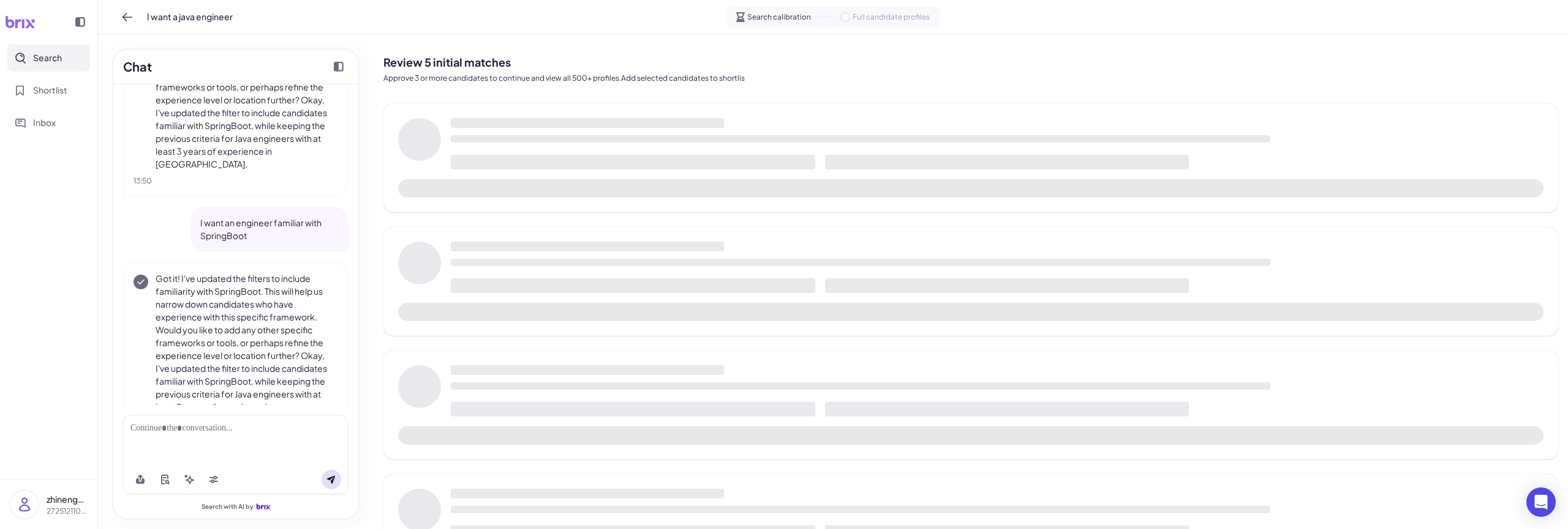
scroll to position [684, 0]
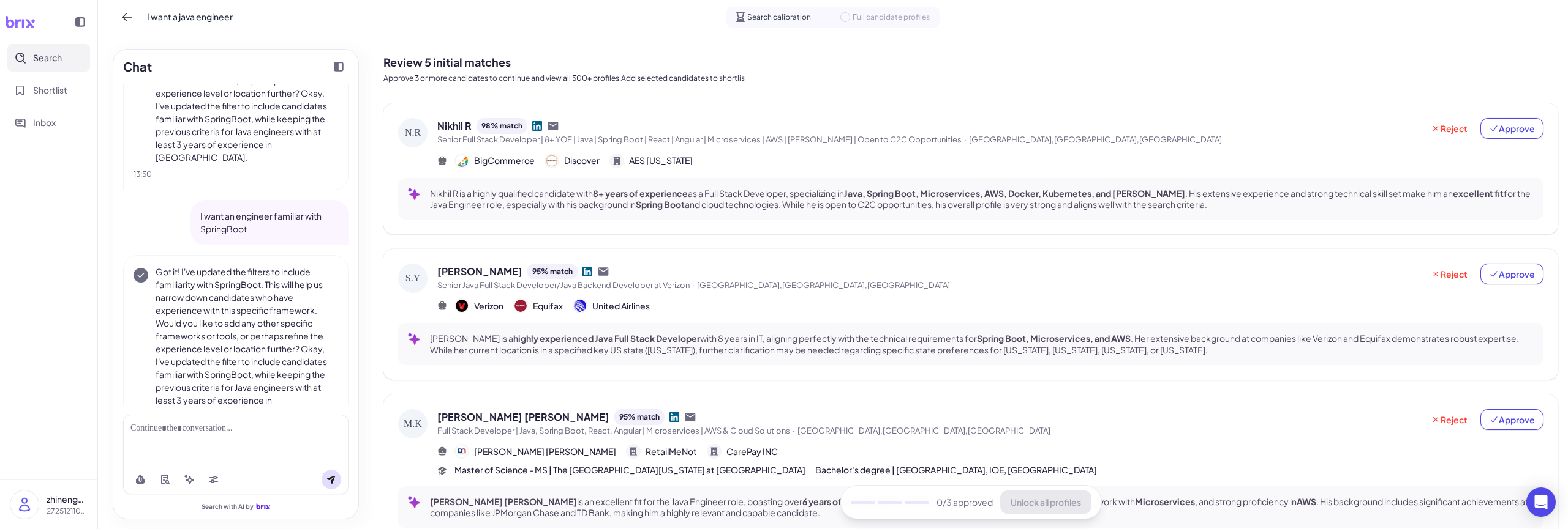
scroll to position [684, 0]
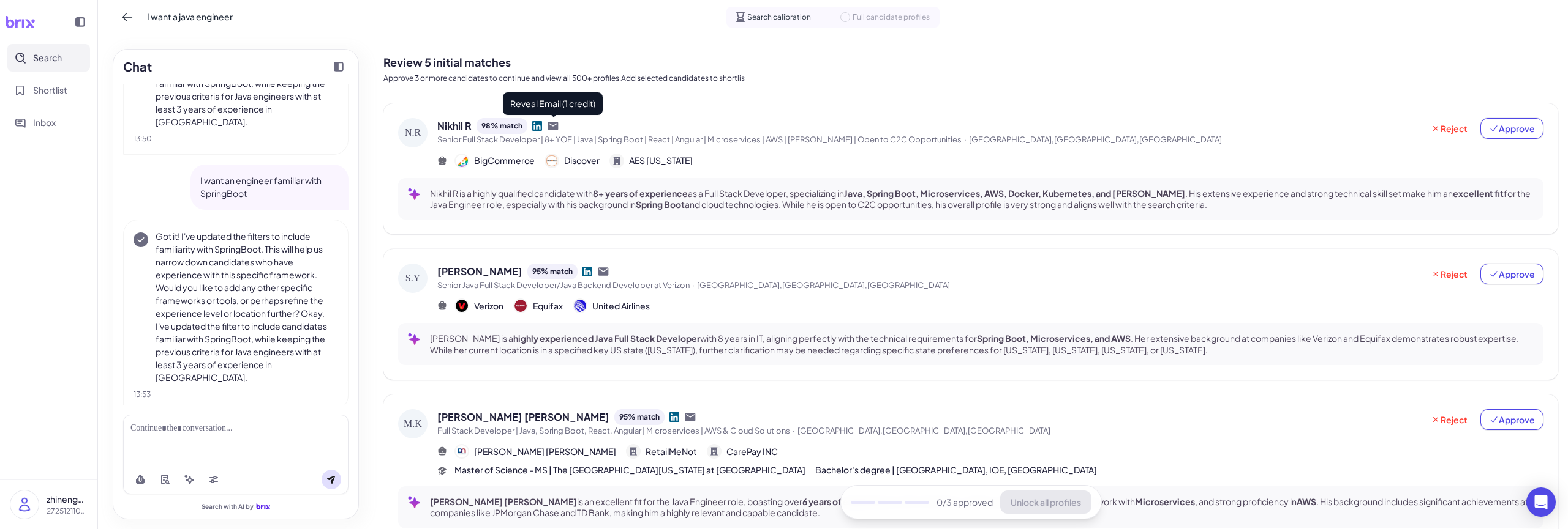
click at [552, 126] on icon at bounding box center [553, 126] width 12 height 12
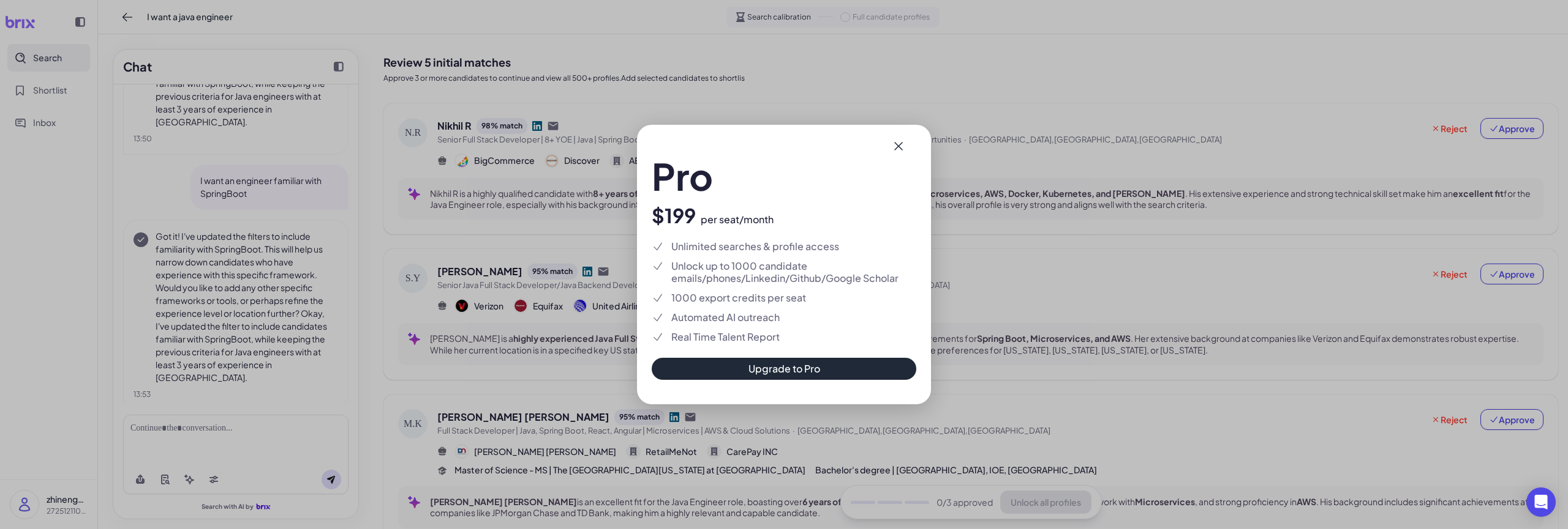
click at [759, 362] on button "Upgrade to Pro" at bounding box center [784, 369] width 265 height 22
click at [670, 390] on div "Pro $199 per seat/month Unlimited searches & profile access Unlock up to 1000 c…" at bounding box center [784, 264] width 294 height 279
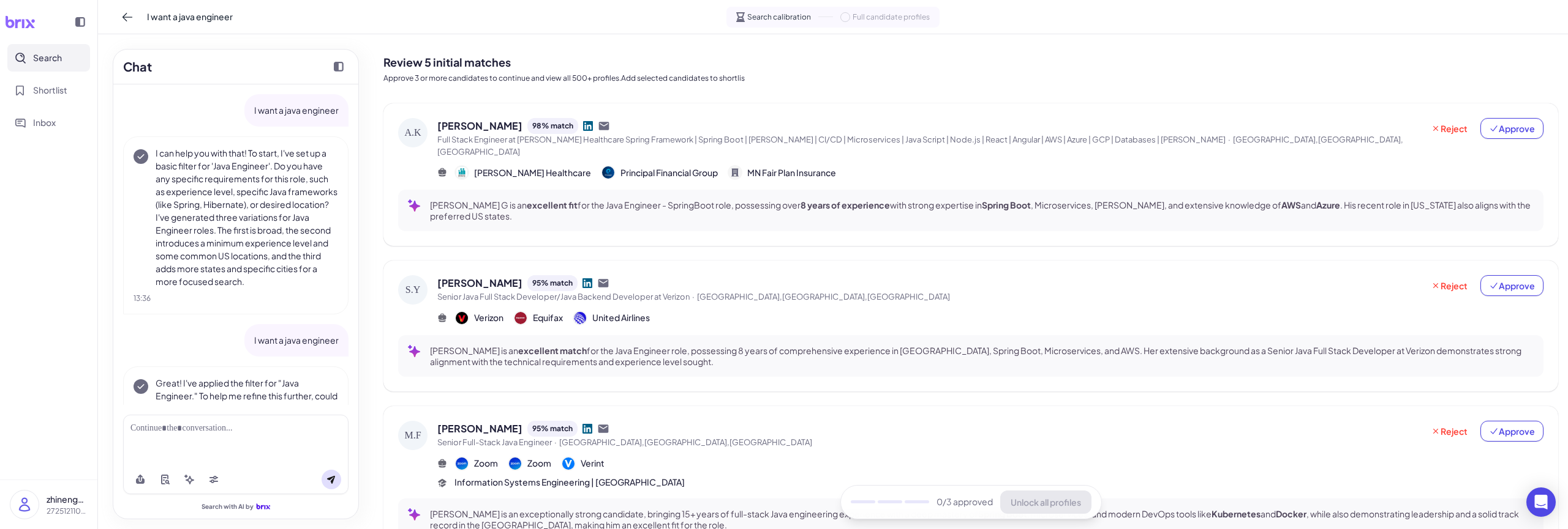
scroll to position [684, 0]
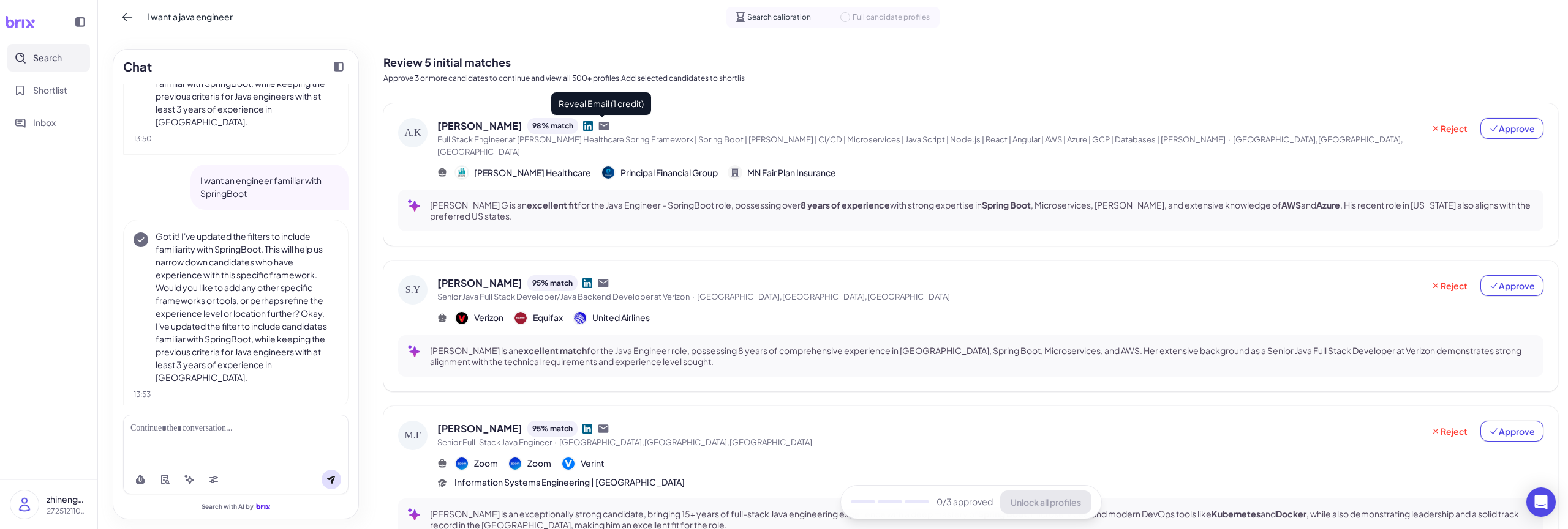
click at [599, 126] on icon at bounding box center [604, 126] width 10 height 8
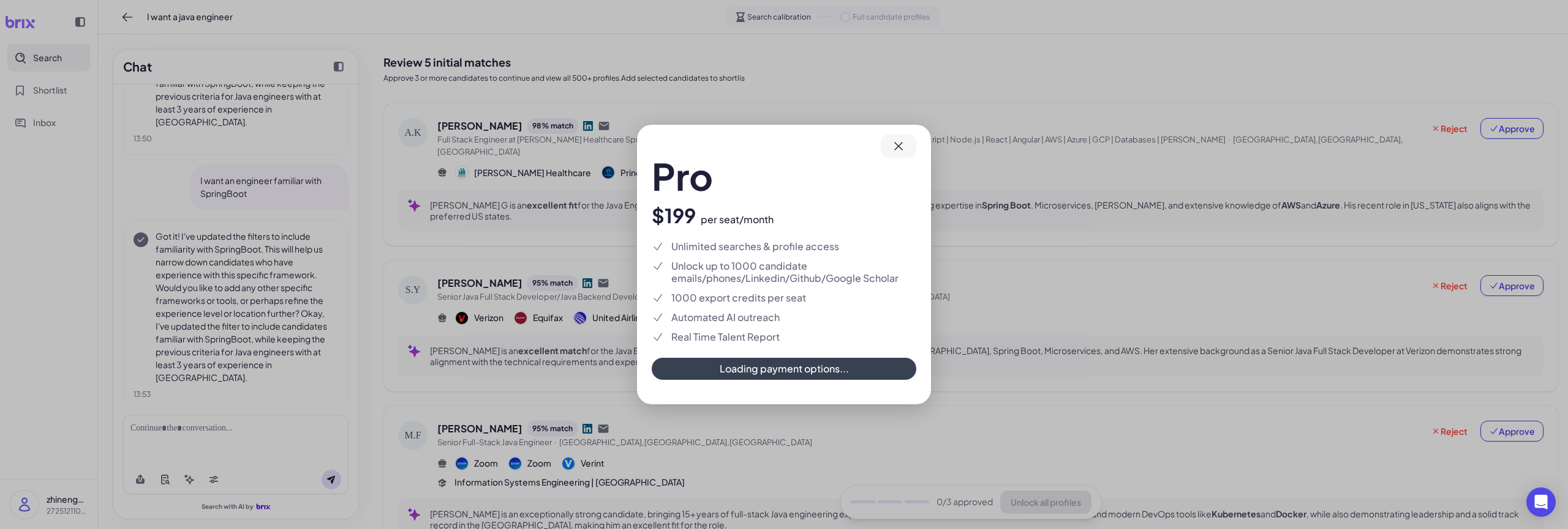
click at [895, 140] on icon at bounding box center [899, 146] width 15 height 15
